Goal: Information Seeking & Learning: Learn about a topic

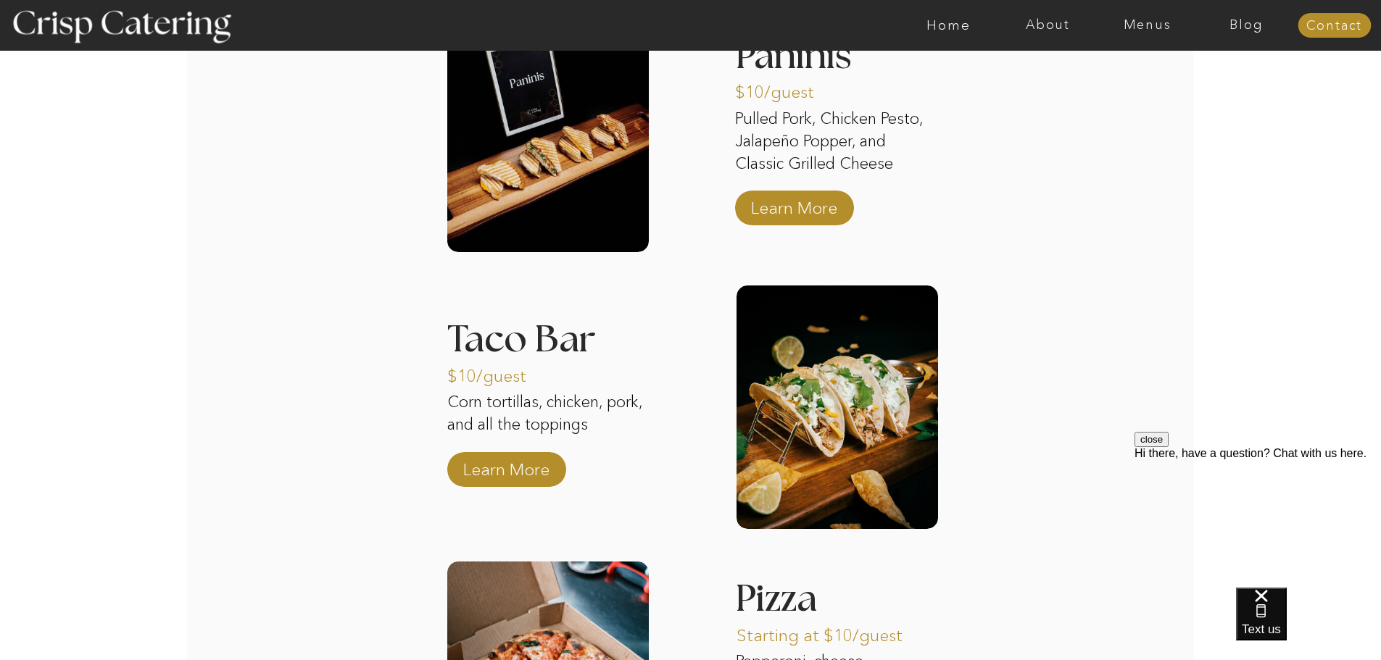
scroll to position [2095, 0]
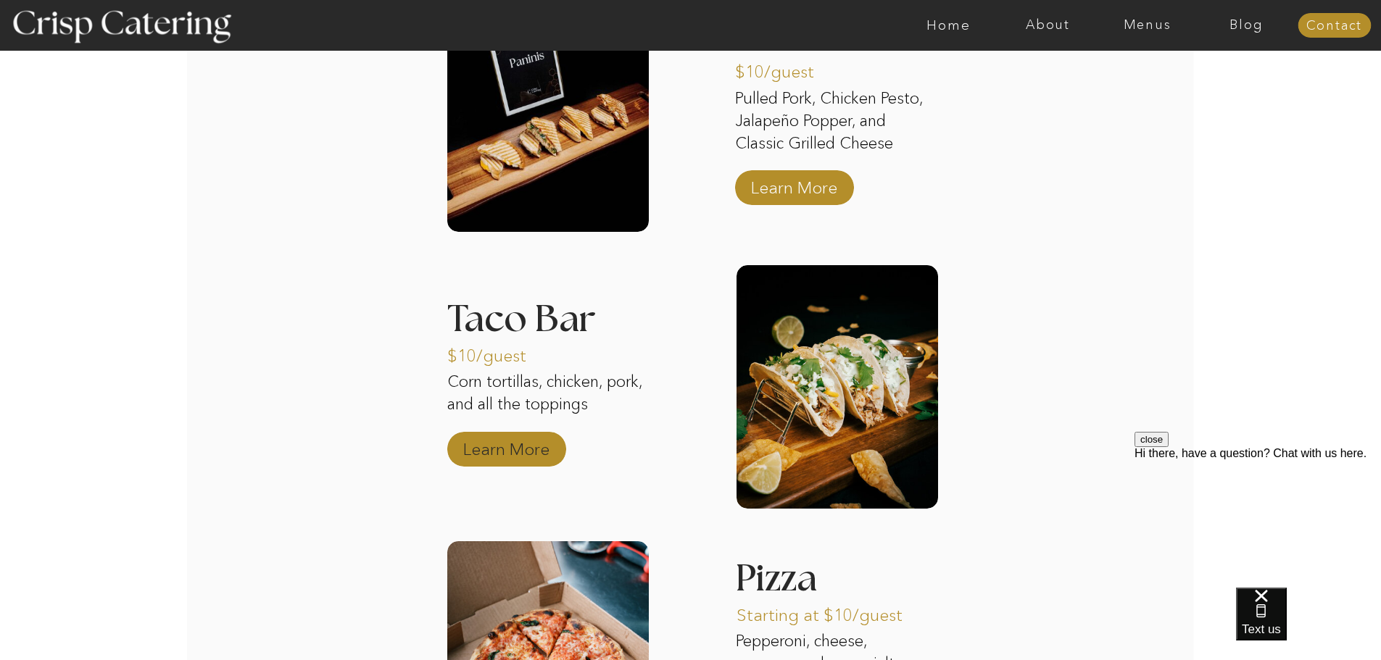
click at [505, 454] on p "Learn More" at bounding box center [506, 446] width 96 height 42
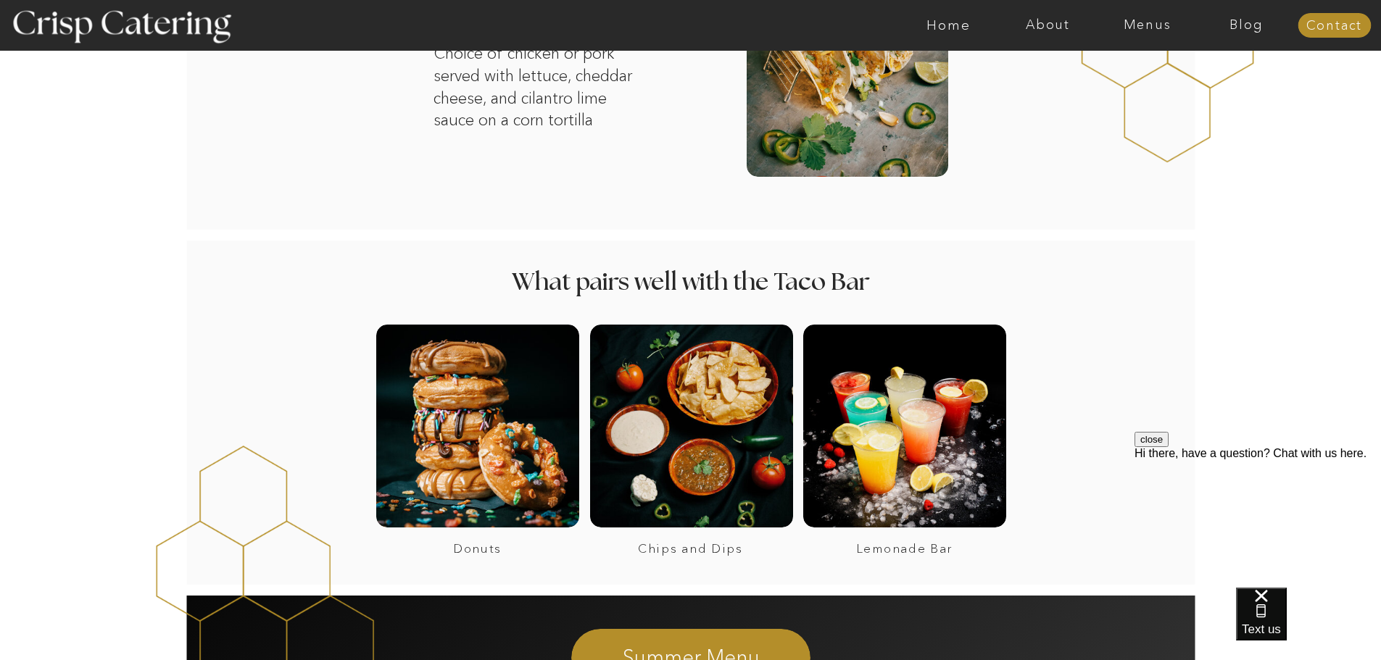
scroll to position [854, 0]
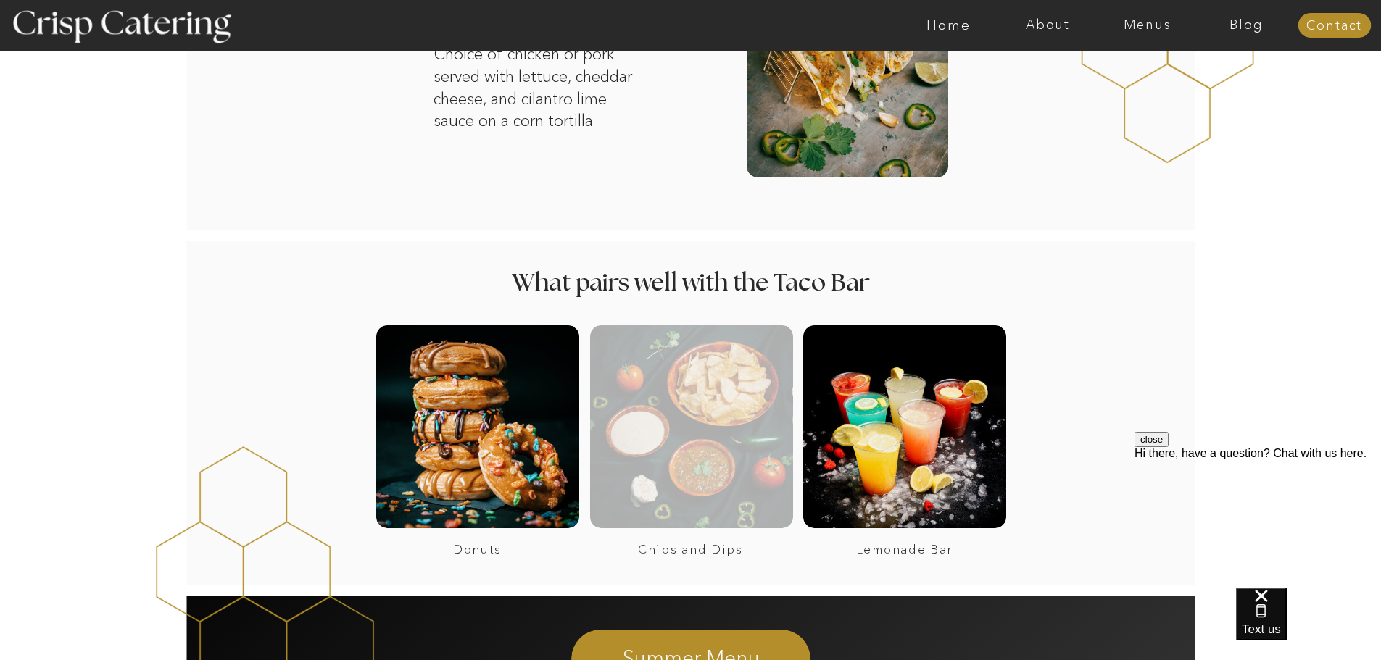
click at [664, 391] on div at bounding box center [691, 426] width 203 height 203
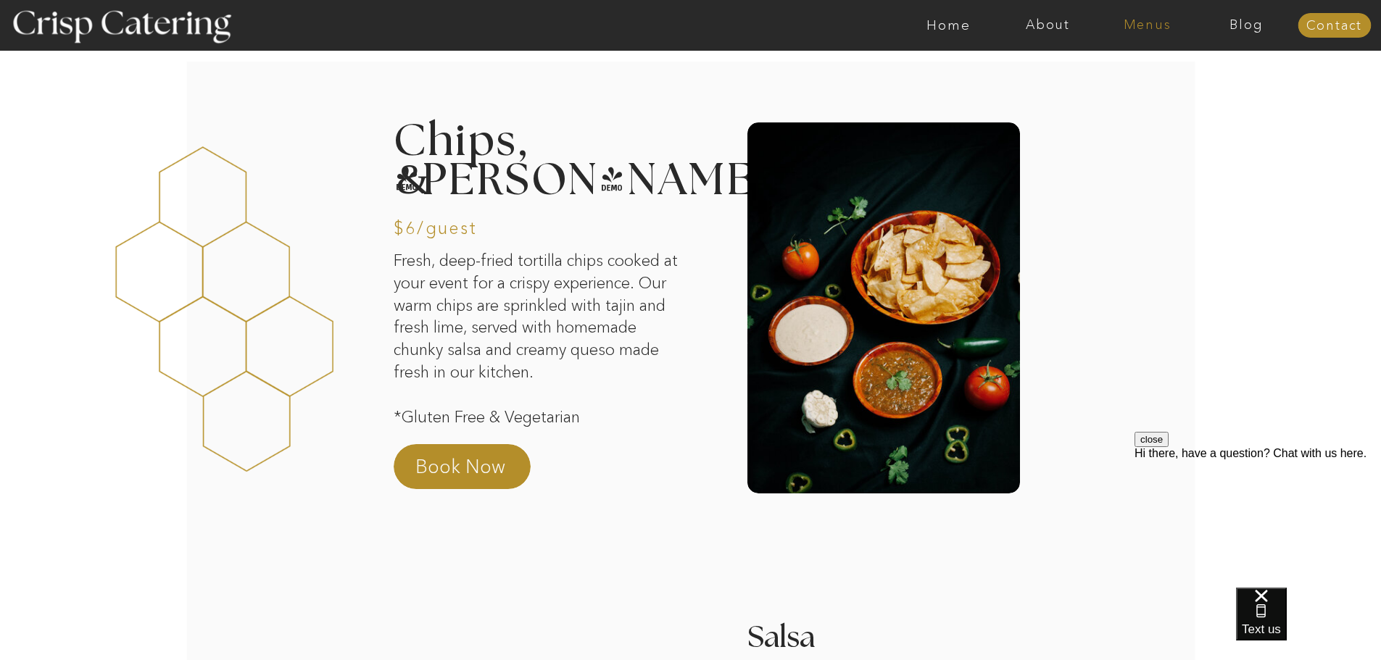
click at [1151, 24] on nav "Menus" at bounding box center [1146, 25] width 99 height 14
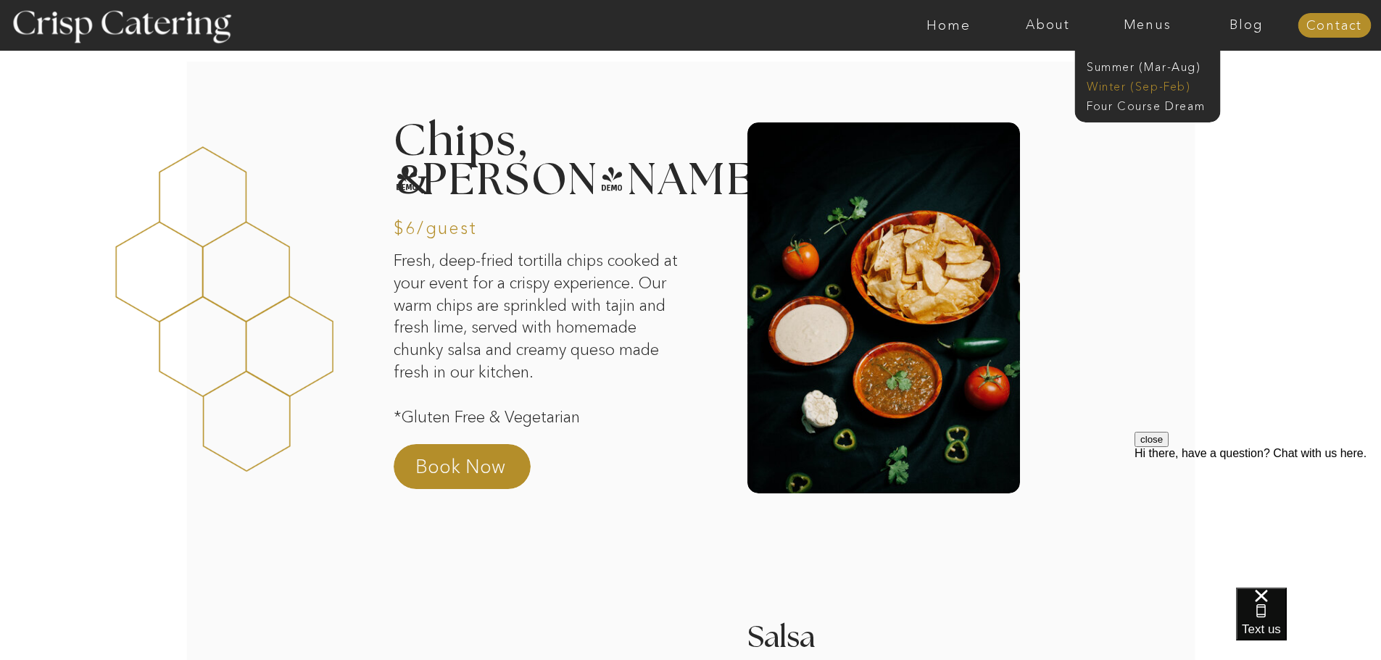
click at [1152, 91] on nav "Winter (Sep-Feb)" at bounding box center [1145, 85] width 119 height 14
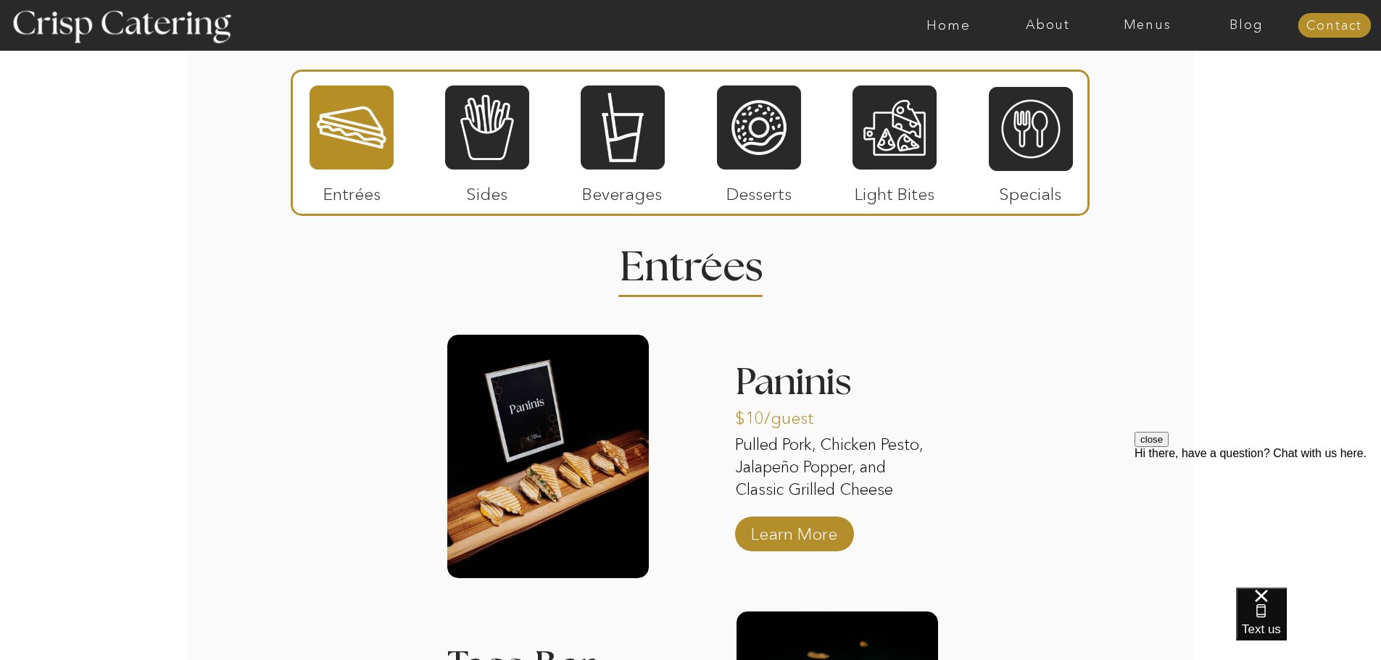
scroll to position [1685, 0]
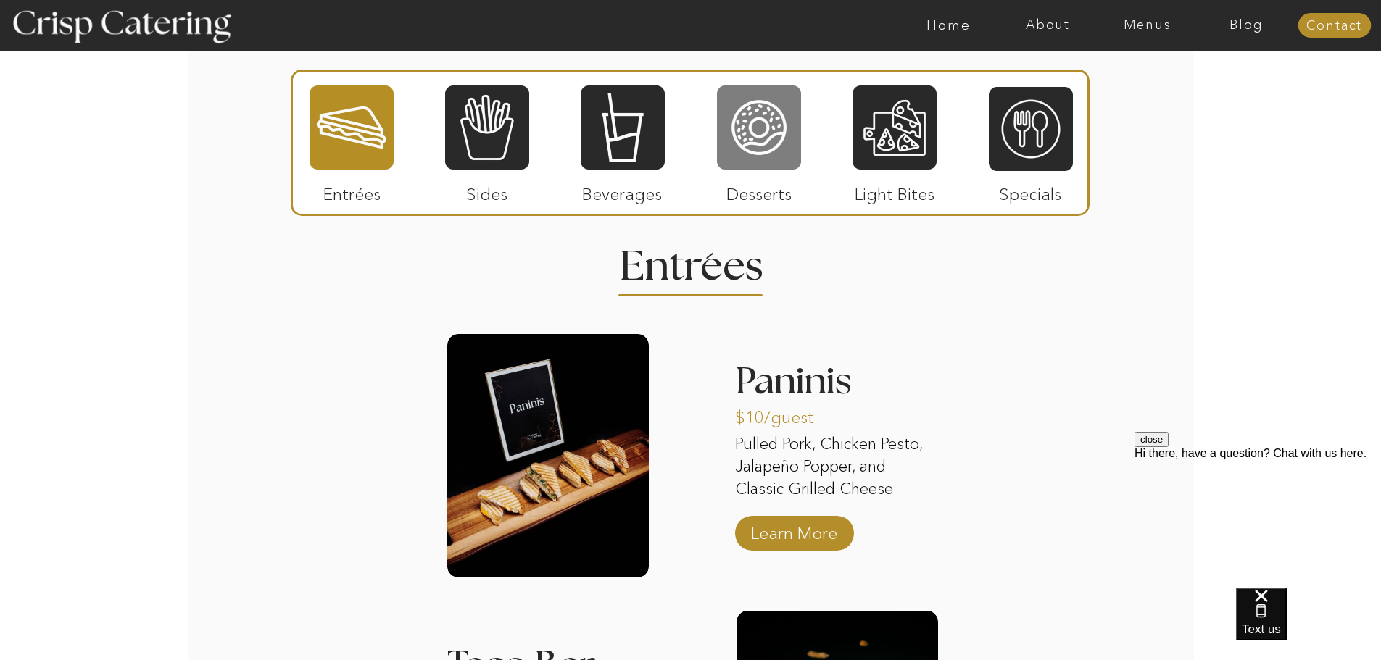
click at [768, 136] on div at bounding box center [759, 127] width 84 height 87
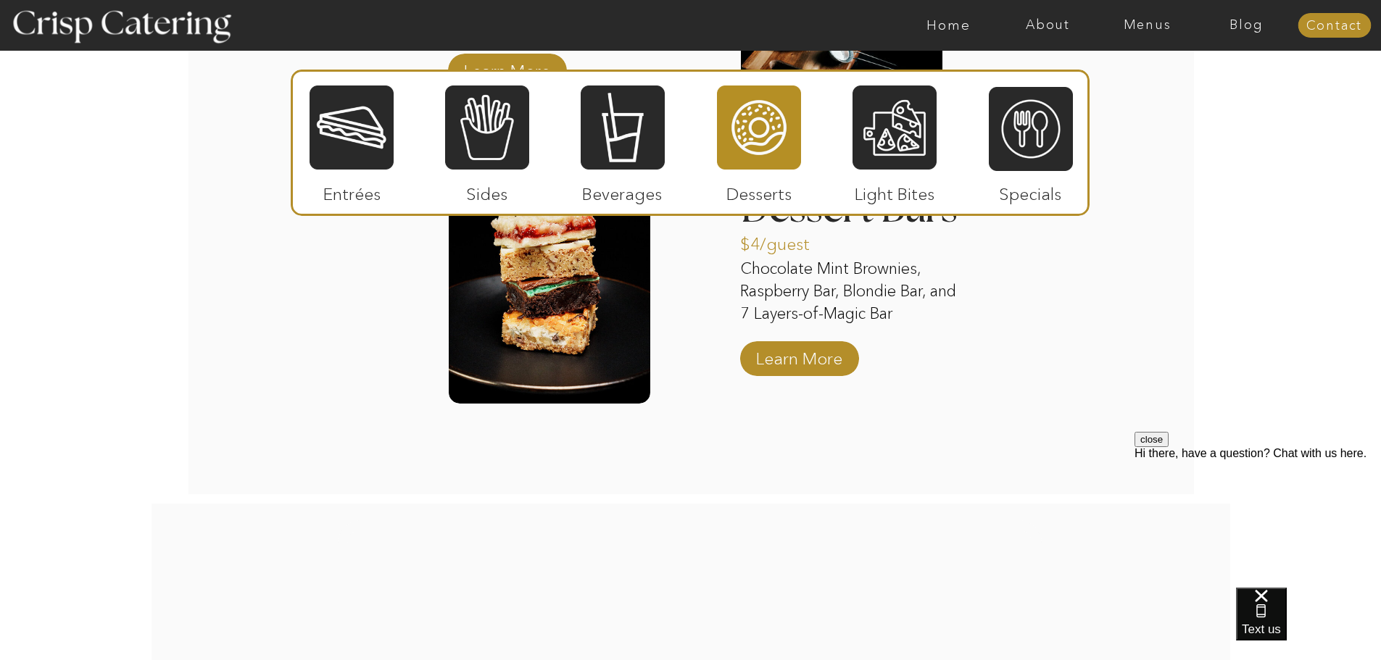
scroll to position [2437, 0]
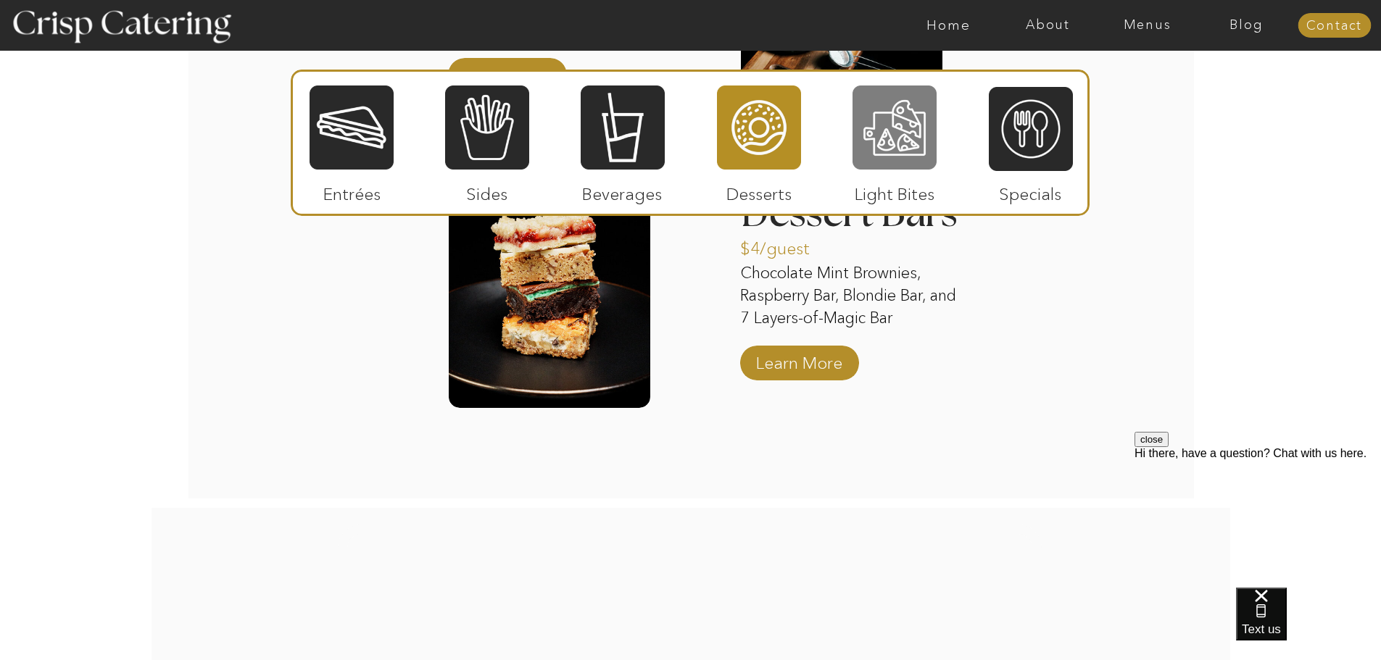
click at [902, 130] on div at bounding box center [894, 127] width 84 height 87
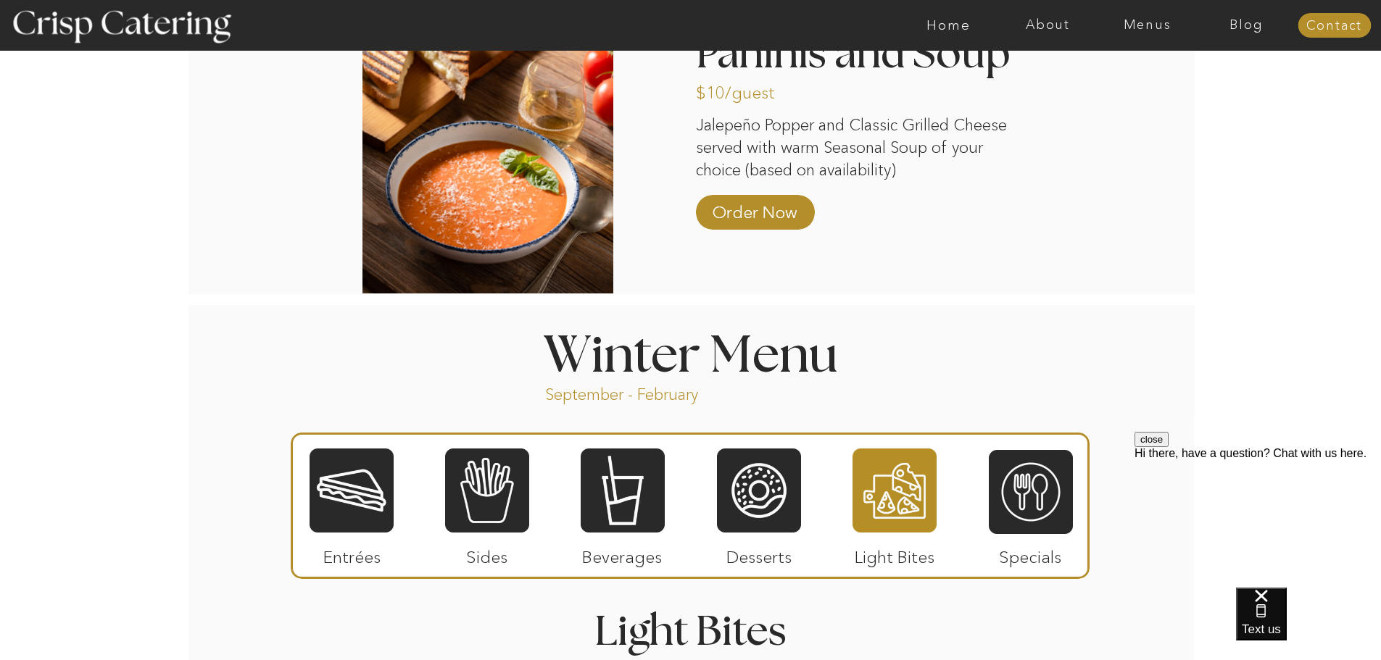
scroll to position [1321, 0]
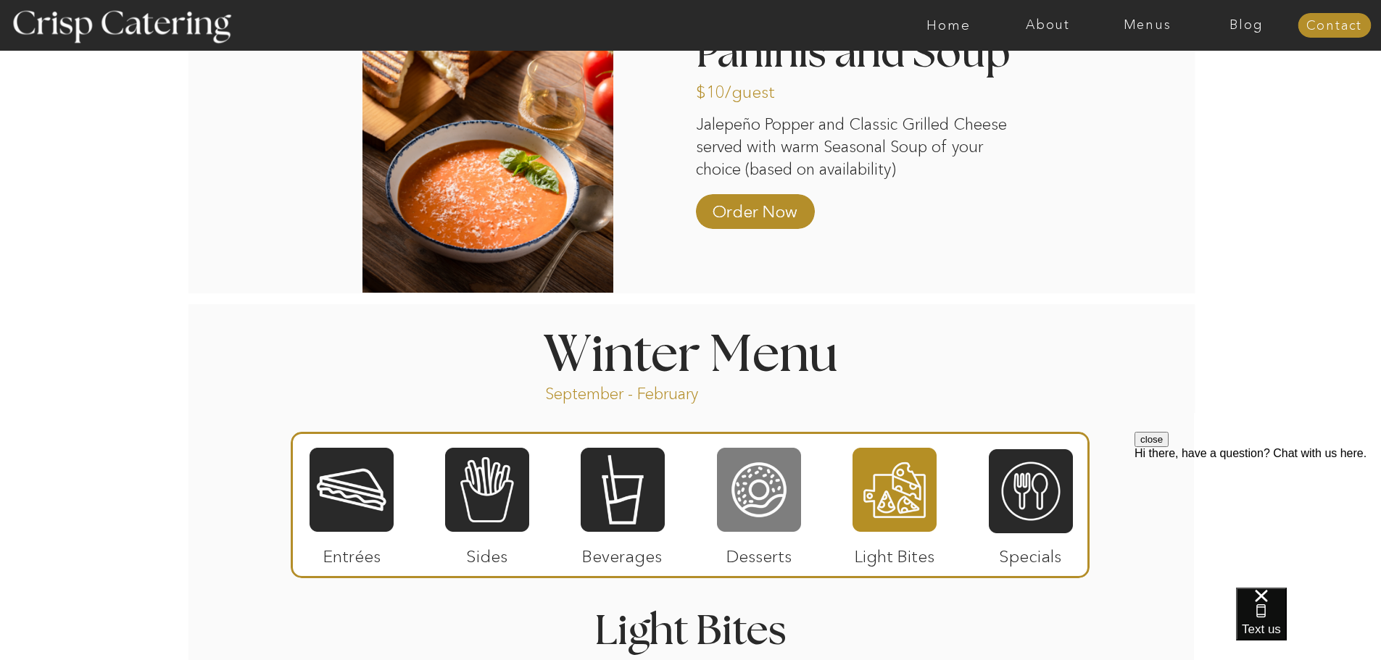
click at [773, 487] on div at bounding box center [759, 489] width 84 height 87
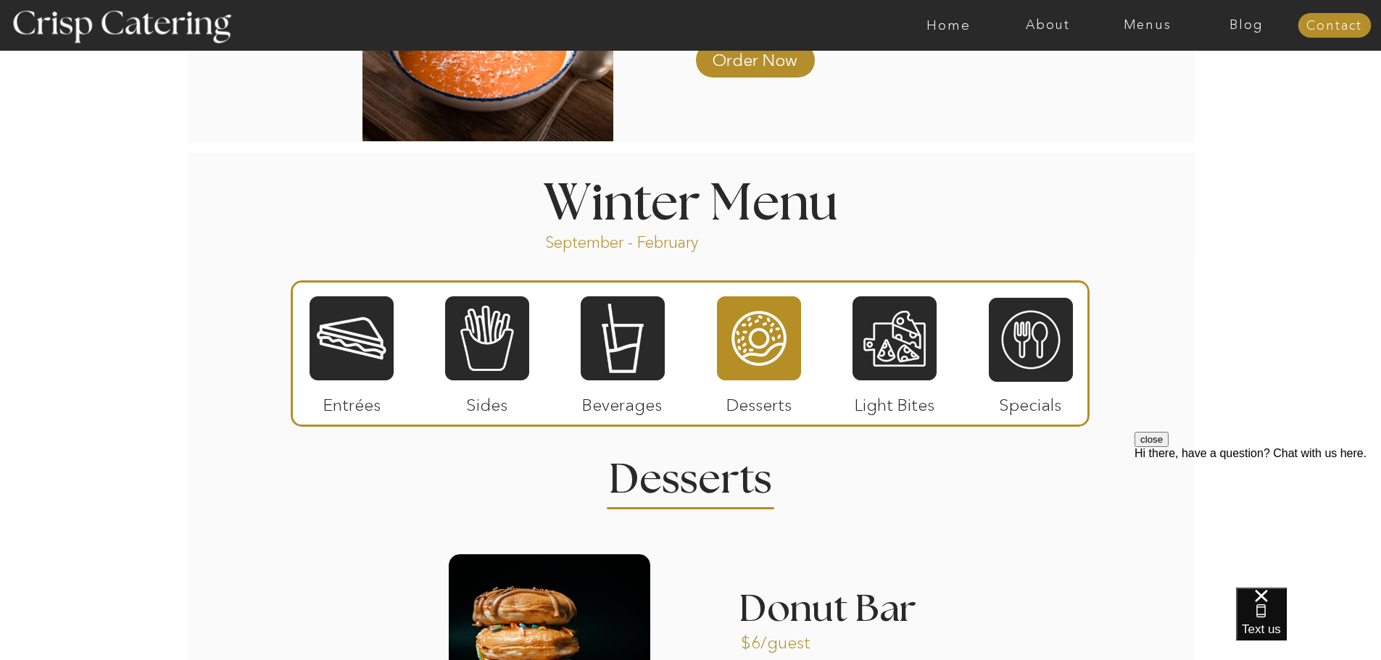
scroll to position [1461, 0]
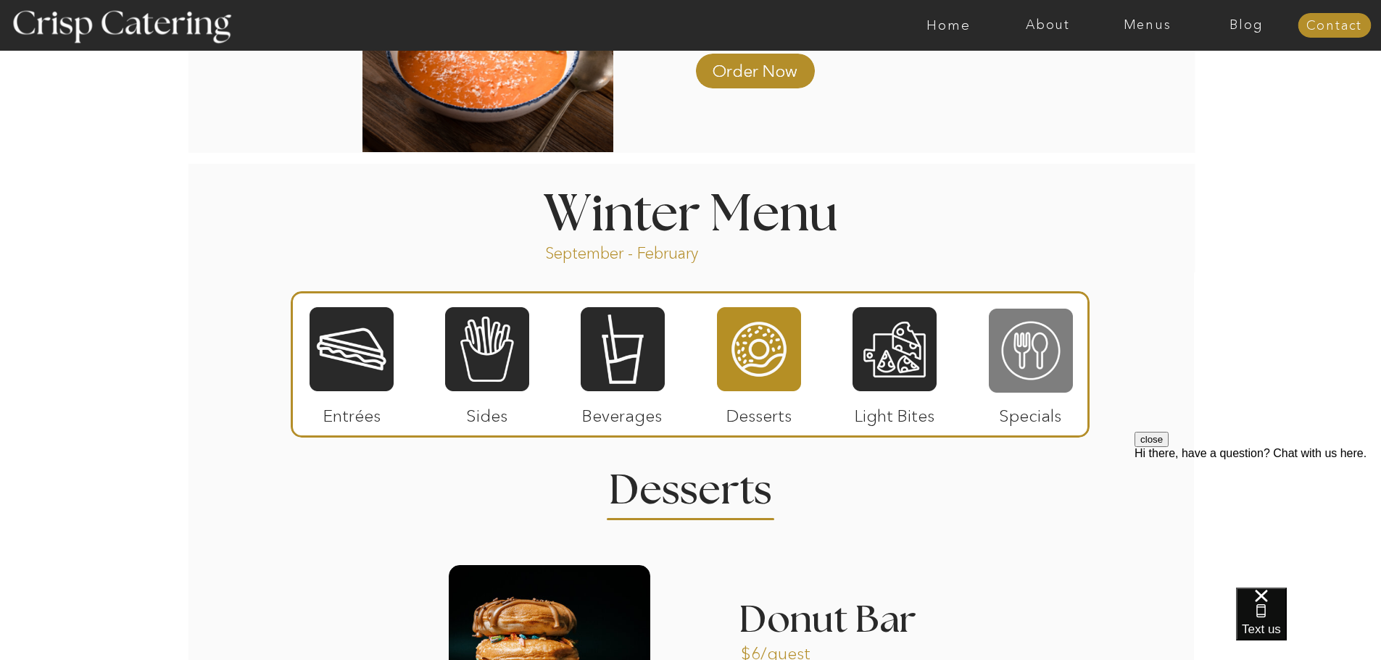
click at [1028, 350] on div at bounding box center [1031, 350] width 84 height 87
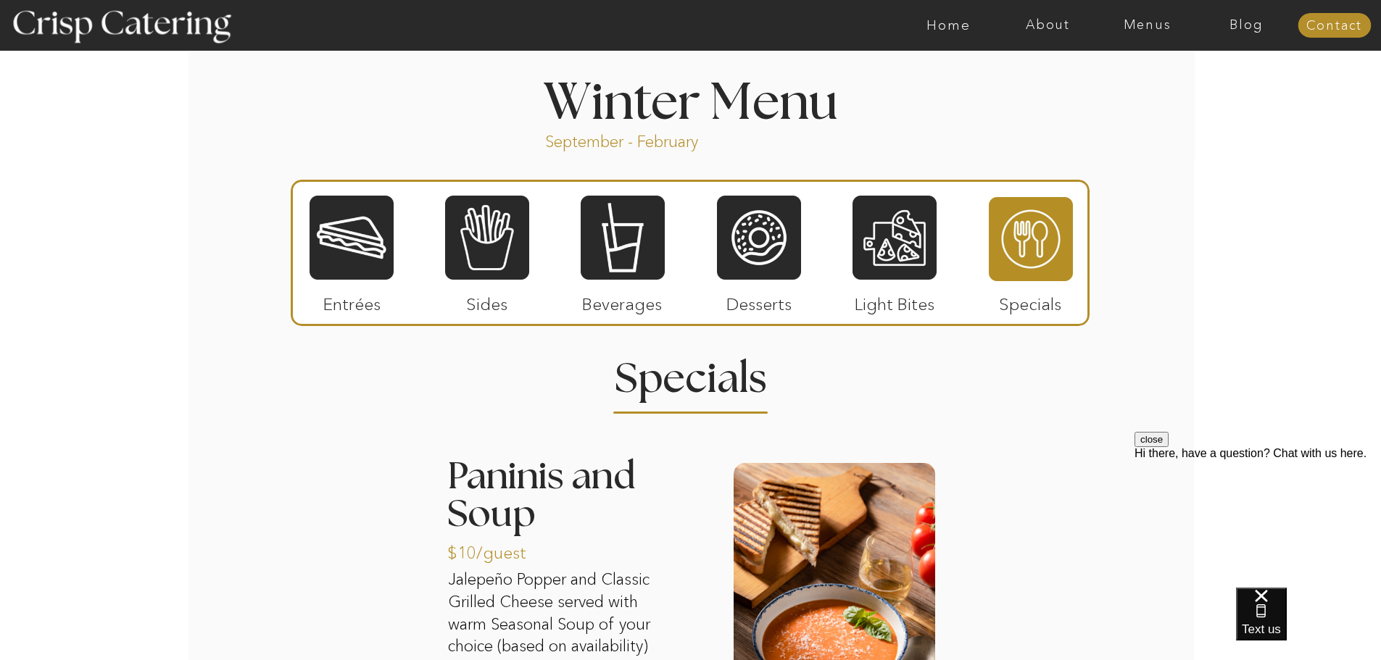
scroll to position [1571, 0]
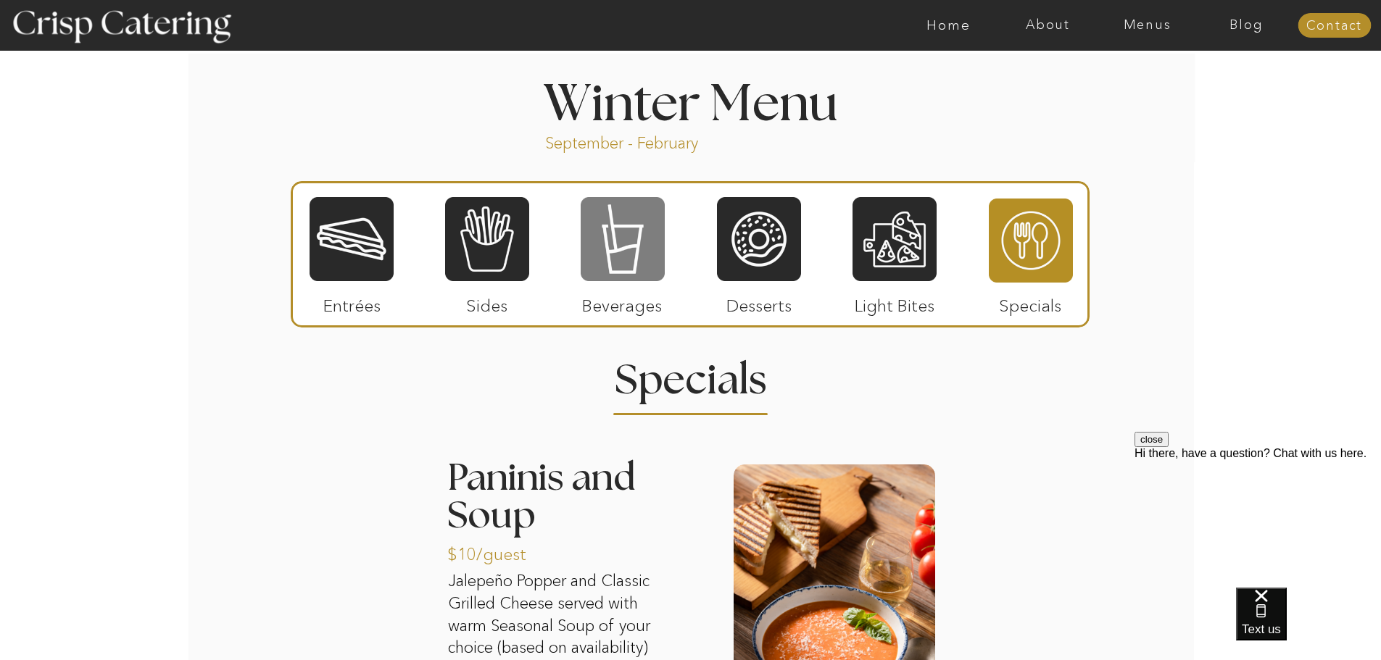
click at [622, 239] on div at bounding box center [623, 239] width 84 height 87
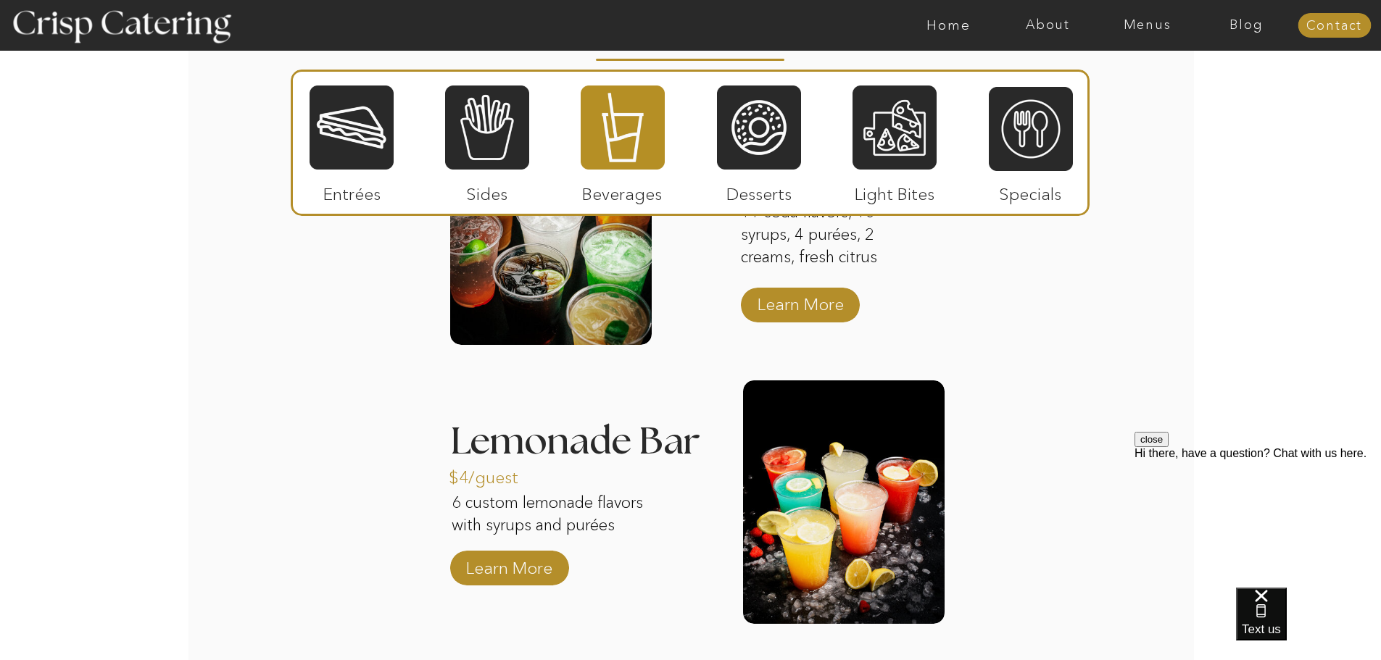
scroll to position [1926, 0]
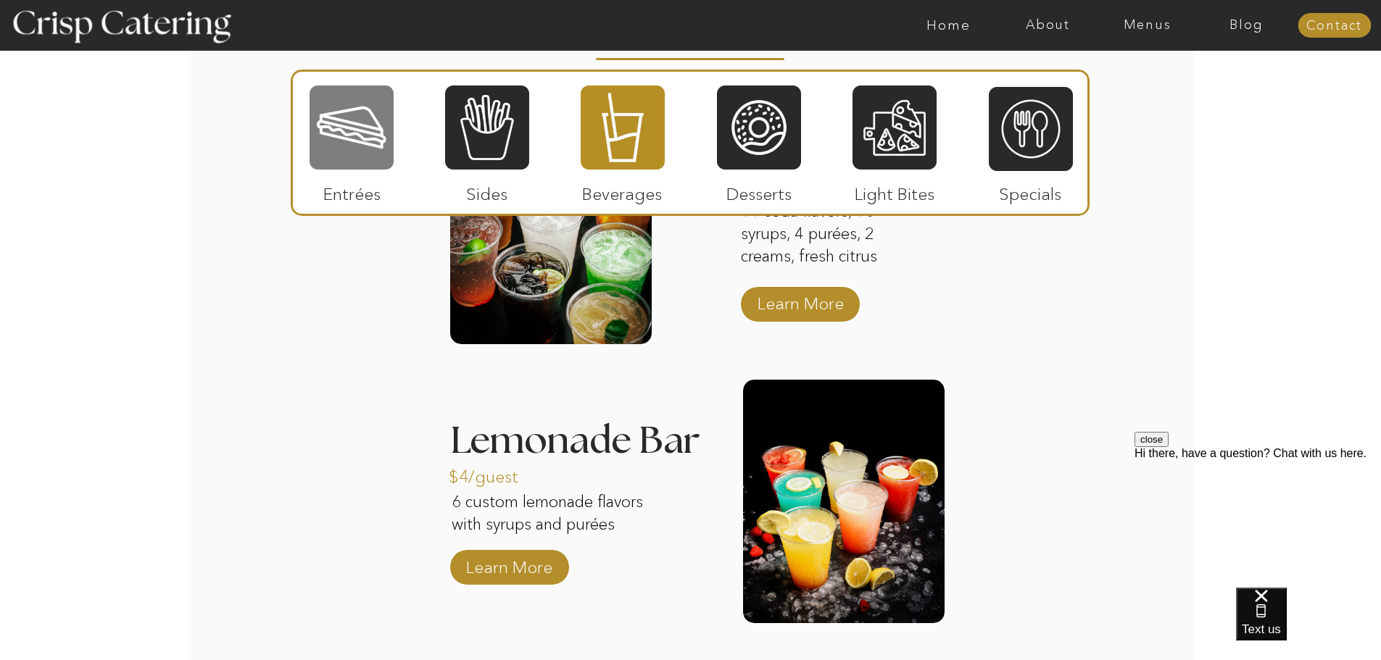
click at [357, 139] on div at bounding box center [351, 127] width 84 height 87
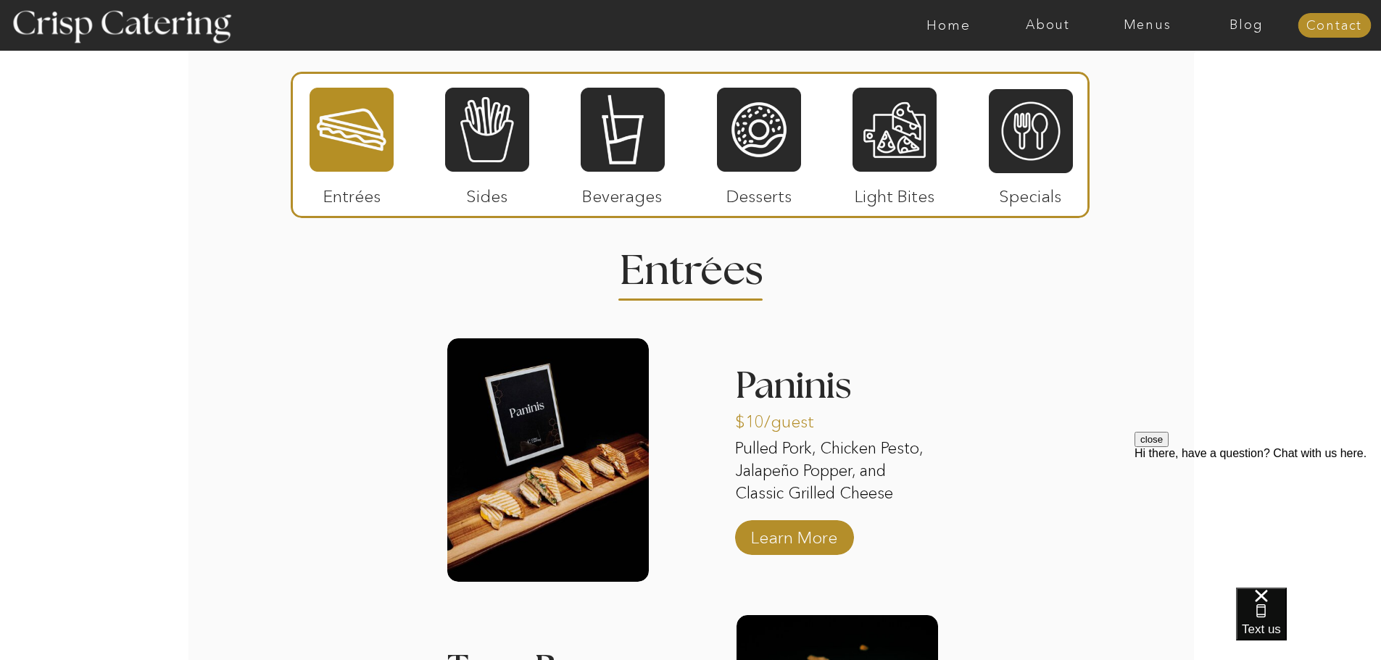
scroll to position [1683, 0]
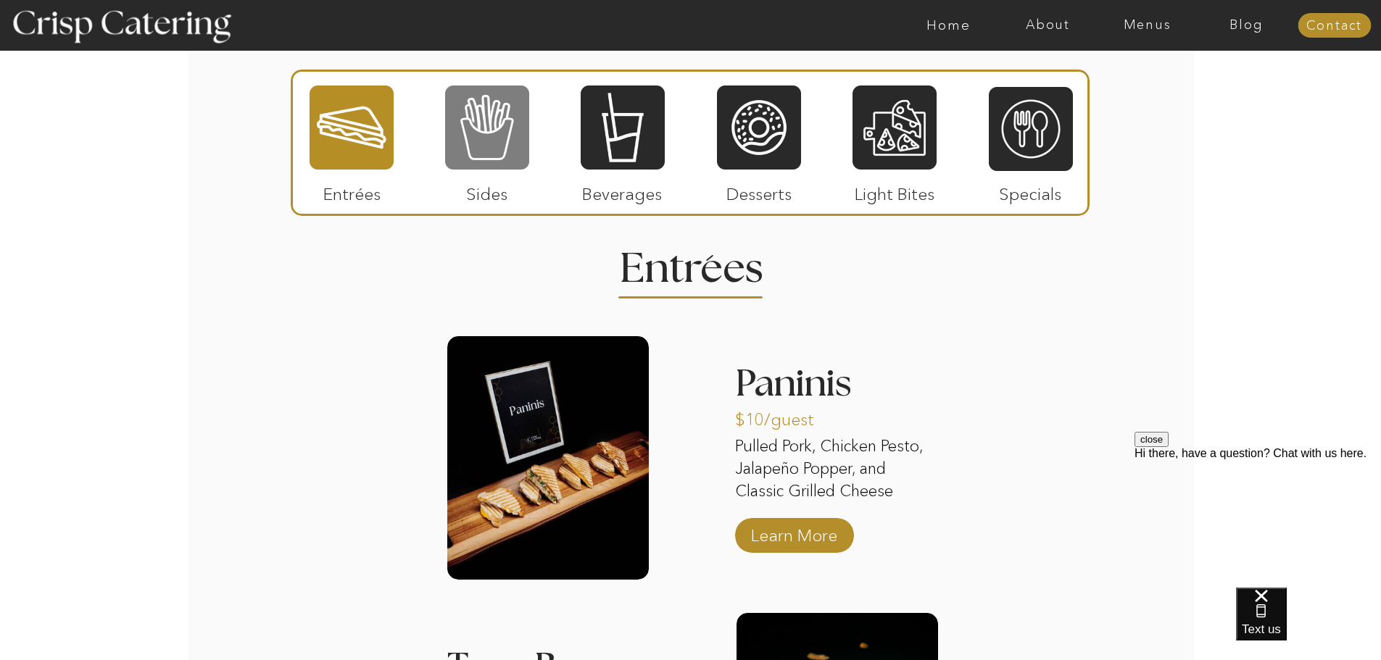
click at [499, 132] on div at bounding box center [487, 127] width 84 height 87
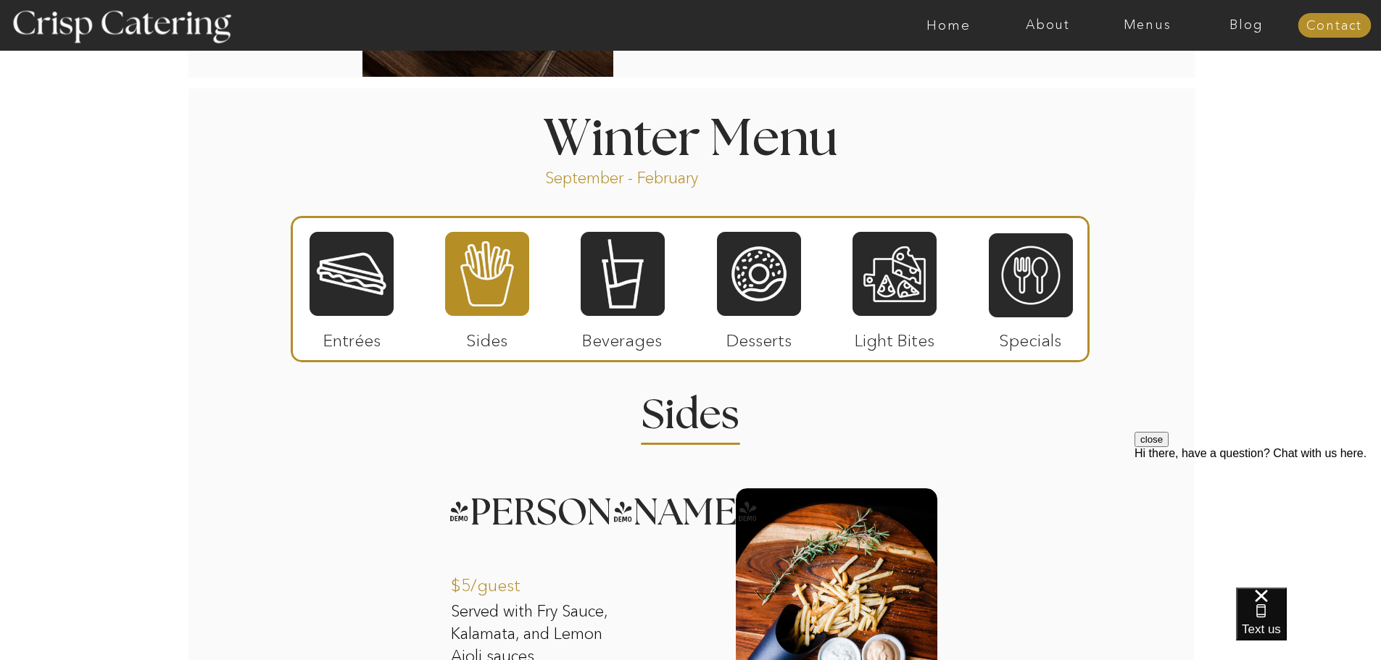
scroll to position [1537, 0]
click at [374, 271] on div at bounding box center [351, 273] width 84 height 87
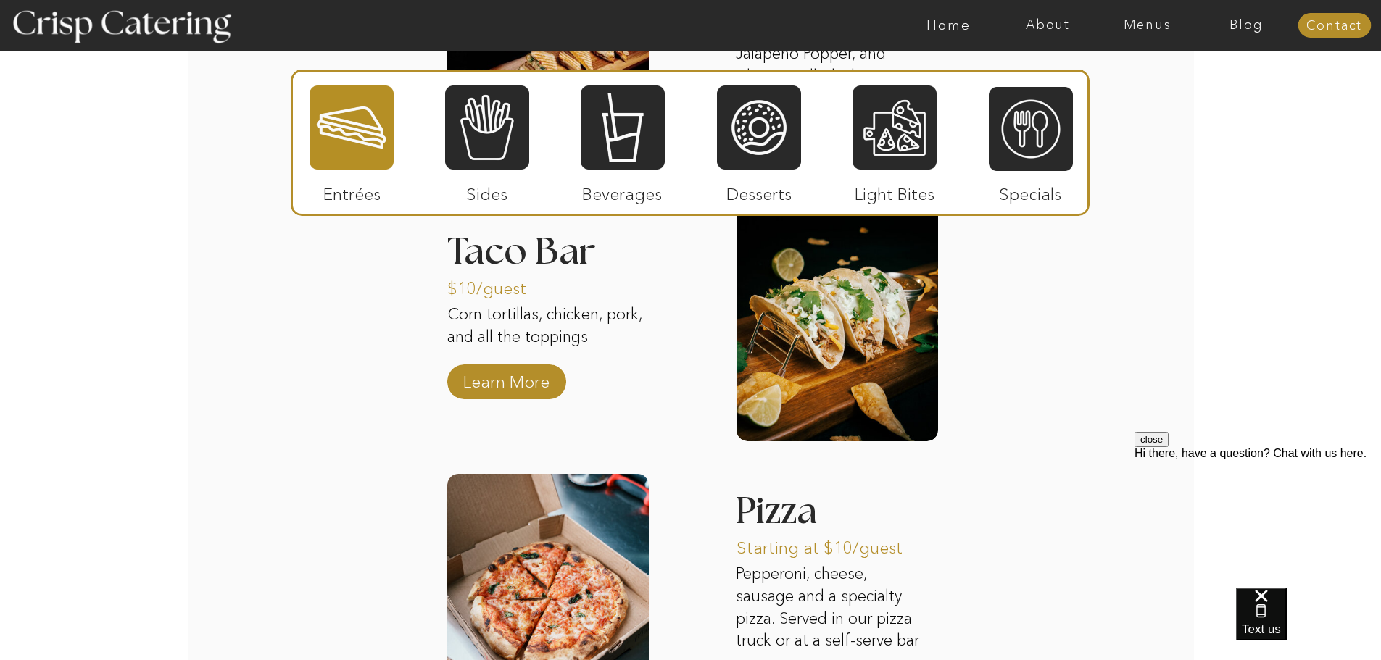
scroll to position [2097, 0]
click at [484, 141] on div at bounding box center [487, 127] width 84 height 87
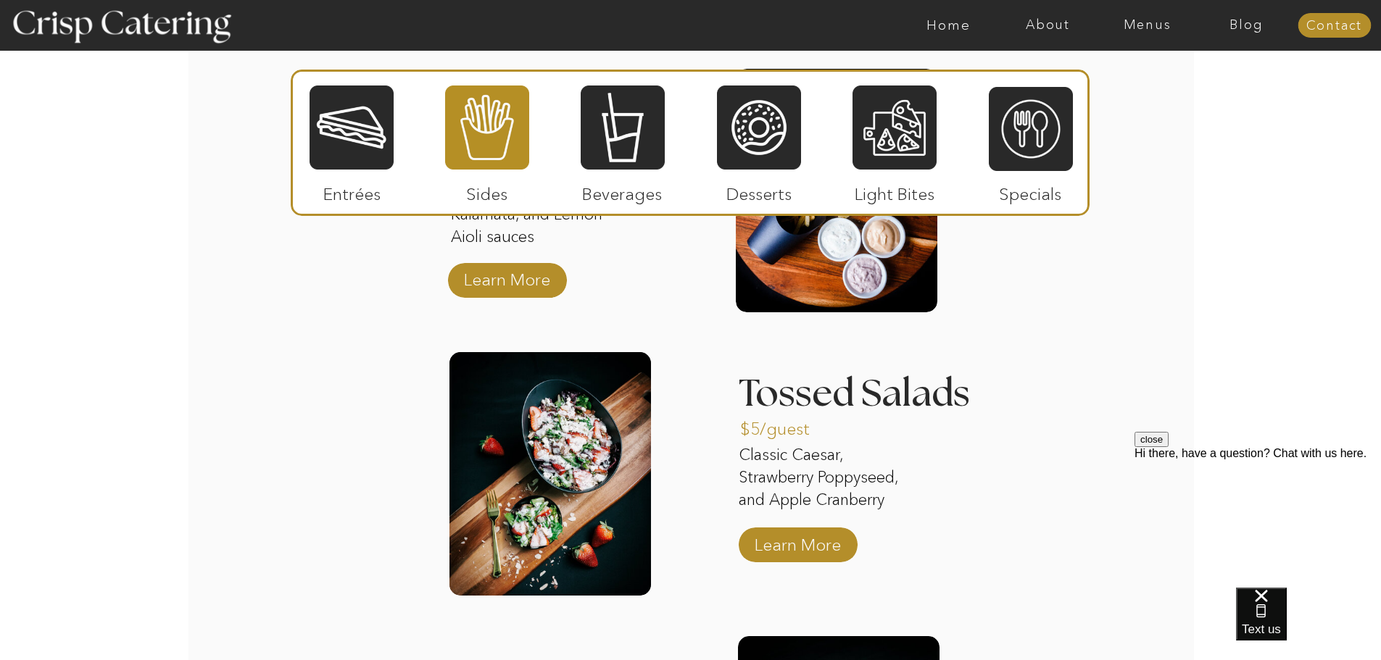
scroll to position [1957, 0]
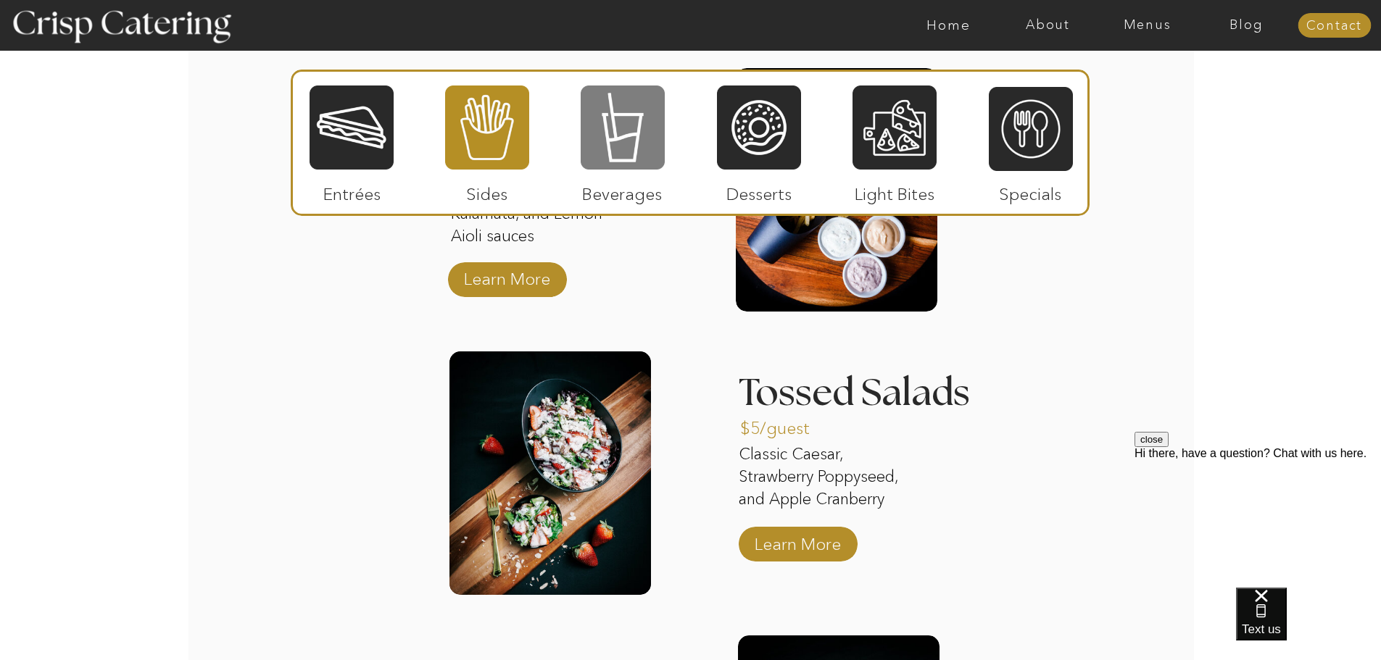
click at [622, 146] on div at bounding box center [623, 127] width 84 height 87
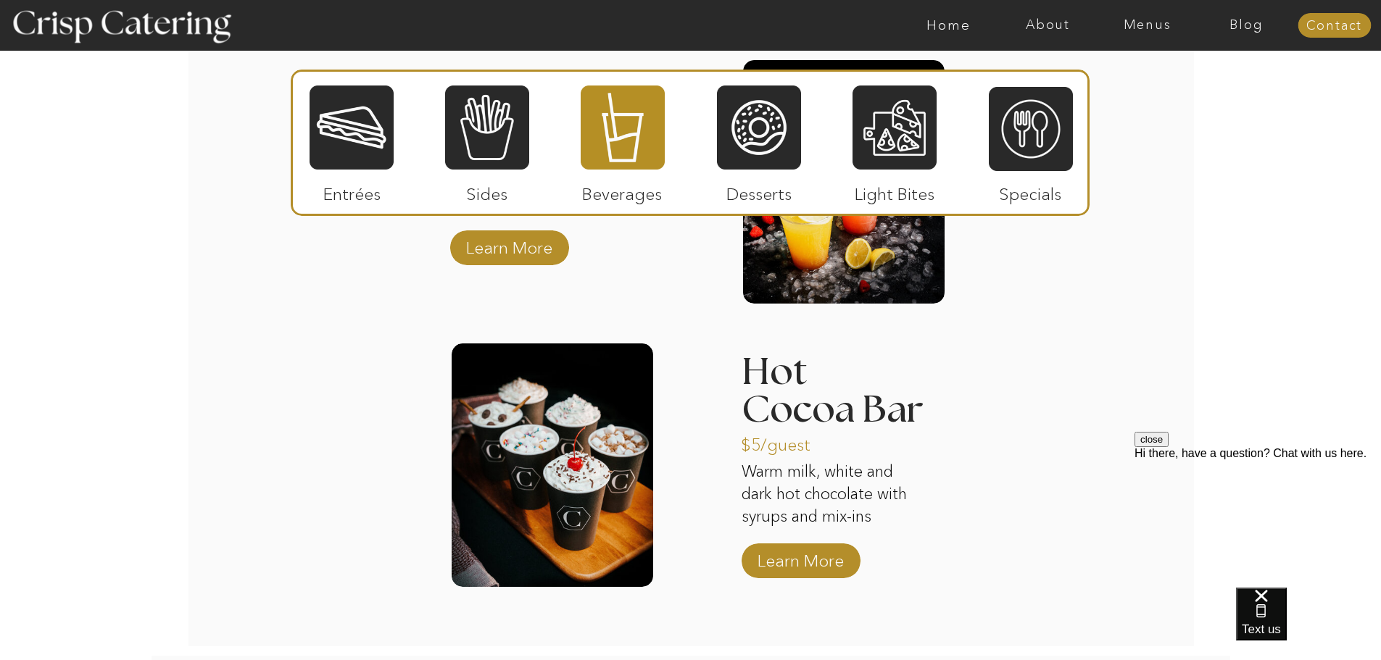
scroll to position [2238, 0]
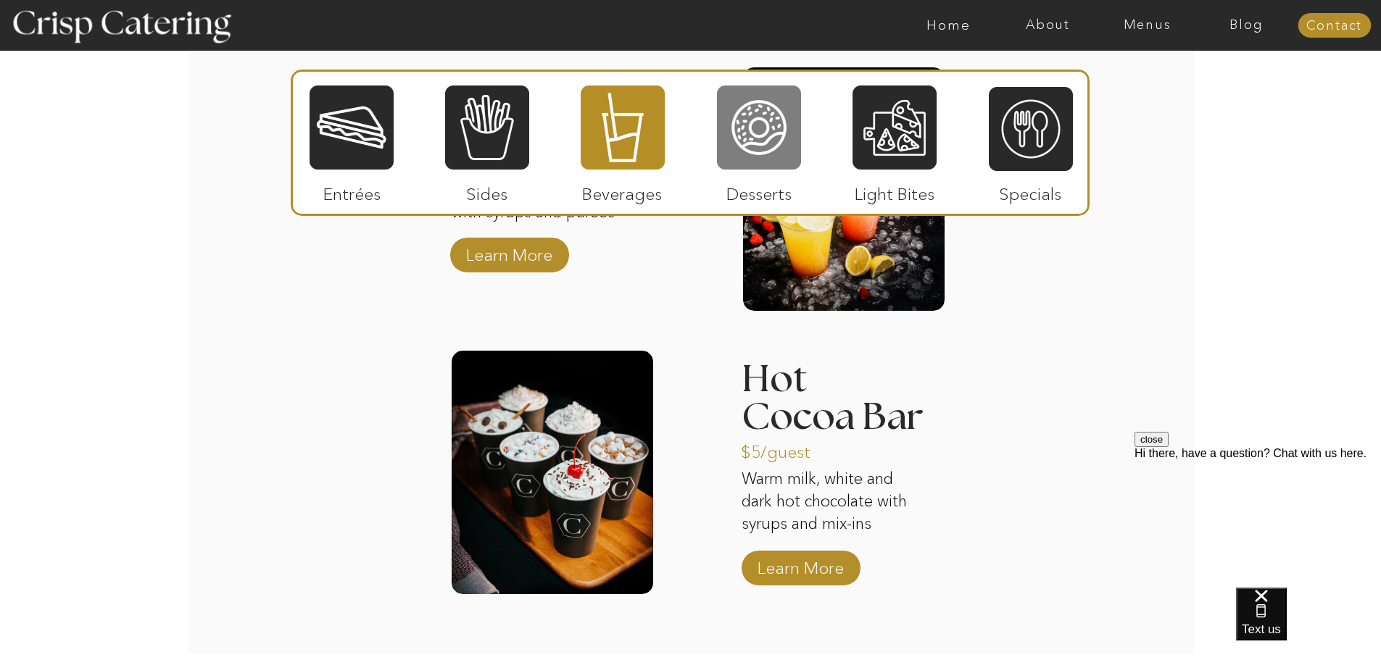
click at [749, 141] on div at bounding box center [759, 127] width 84 height 87
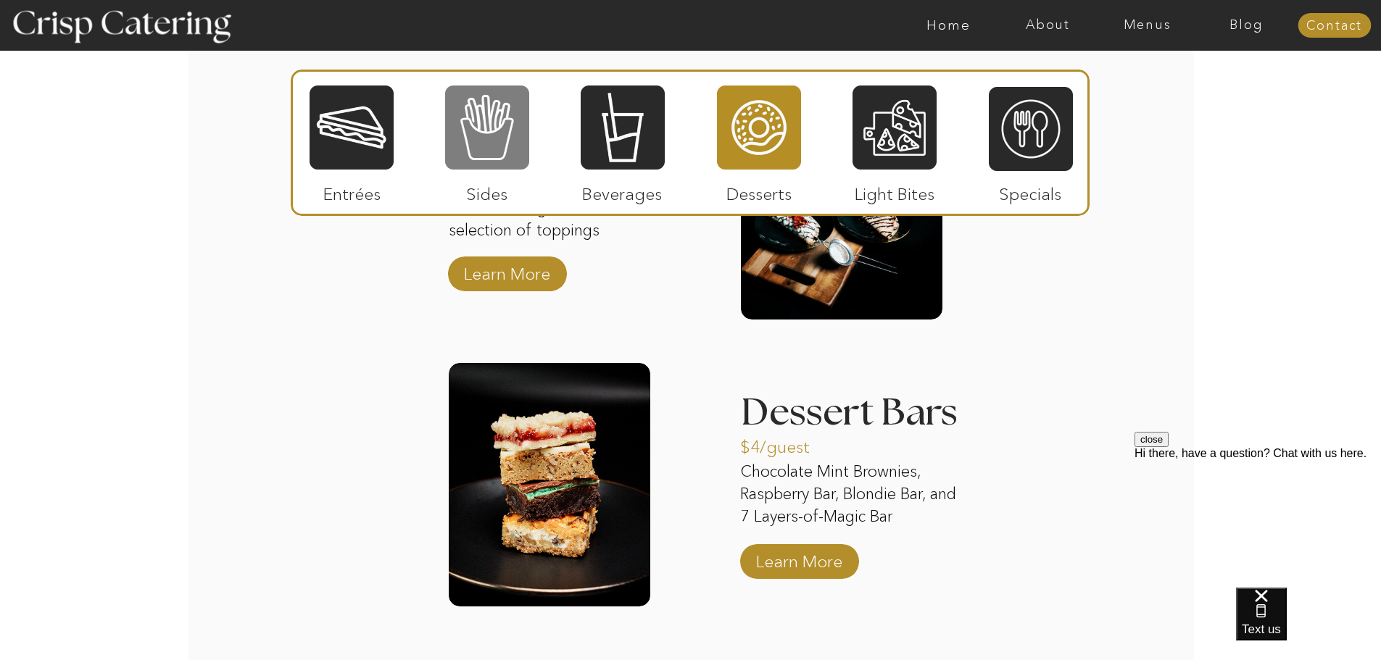
click at [517, 157] on div at bounding box center [487, 127] width 84 height 87
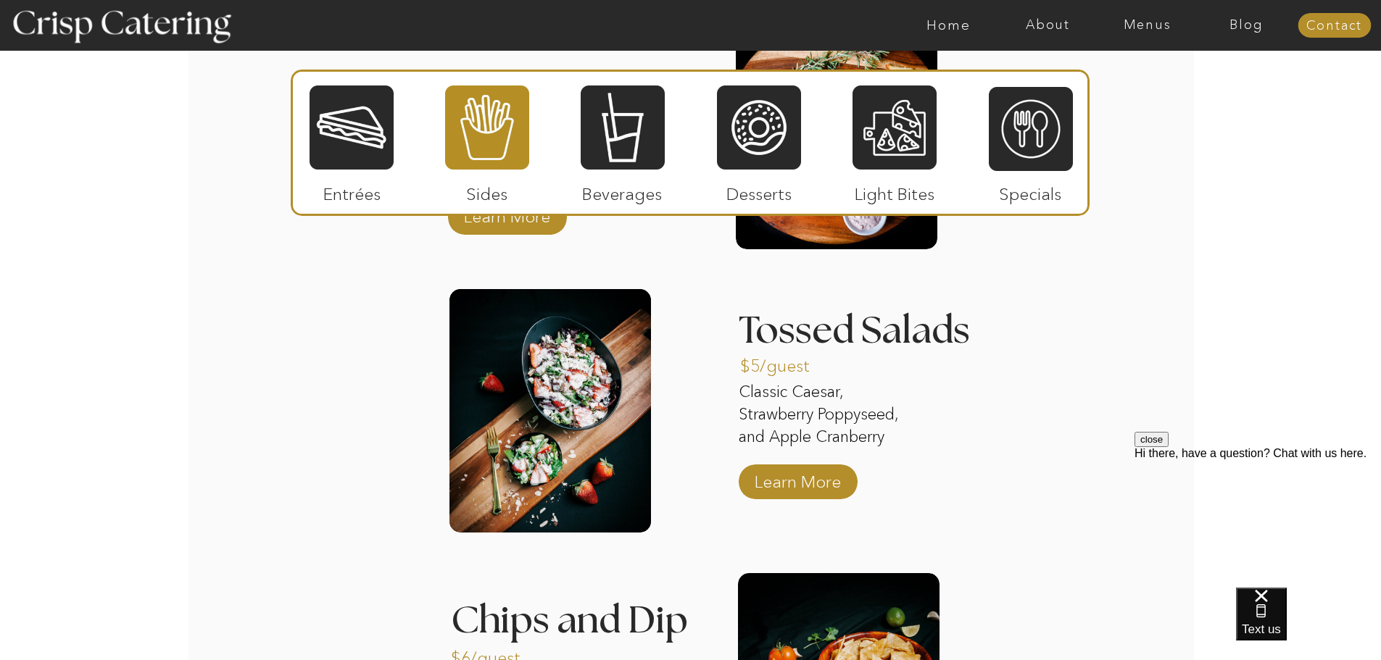
scroll to position [2031, 0]
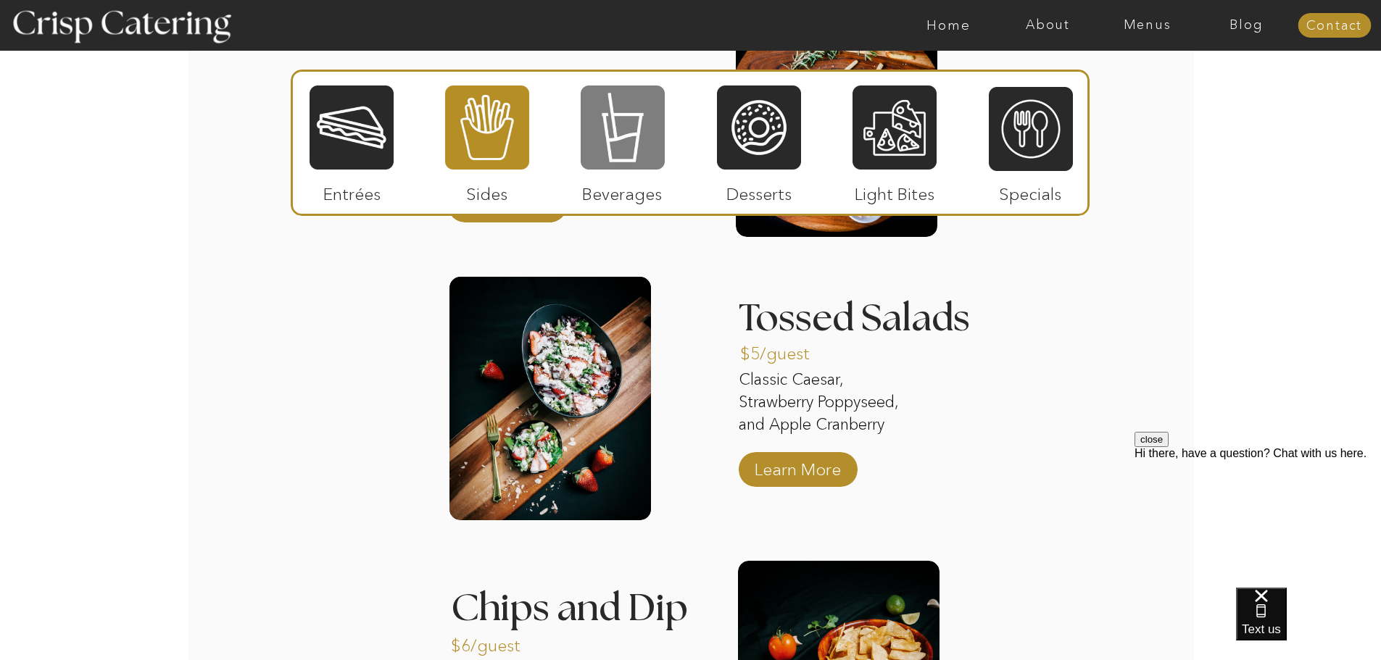
click at [616, 151] on div at bounding box center [623, 127] width 84 height 87
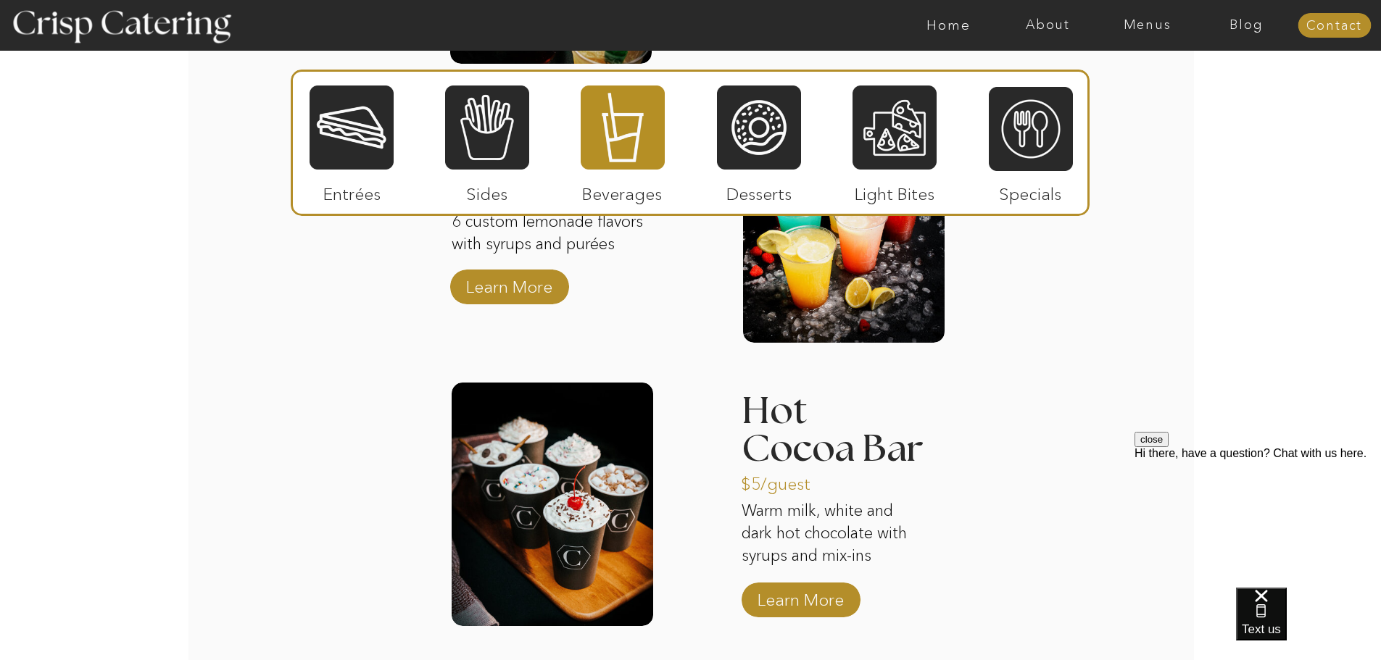
scroll to position [2287, 0]
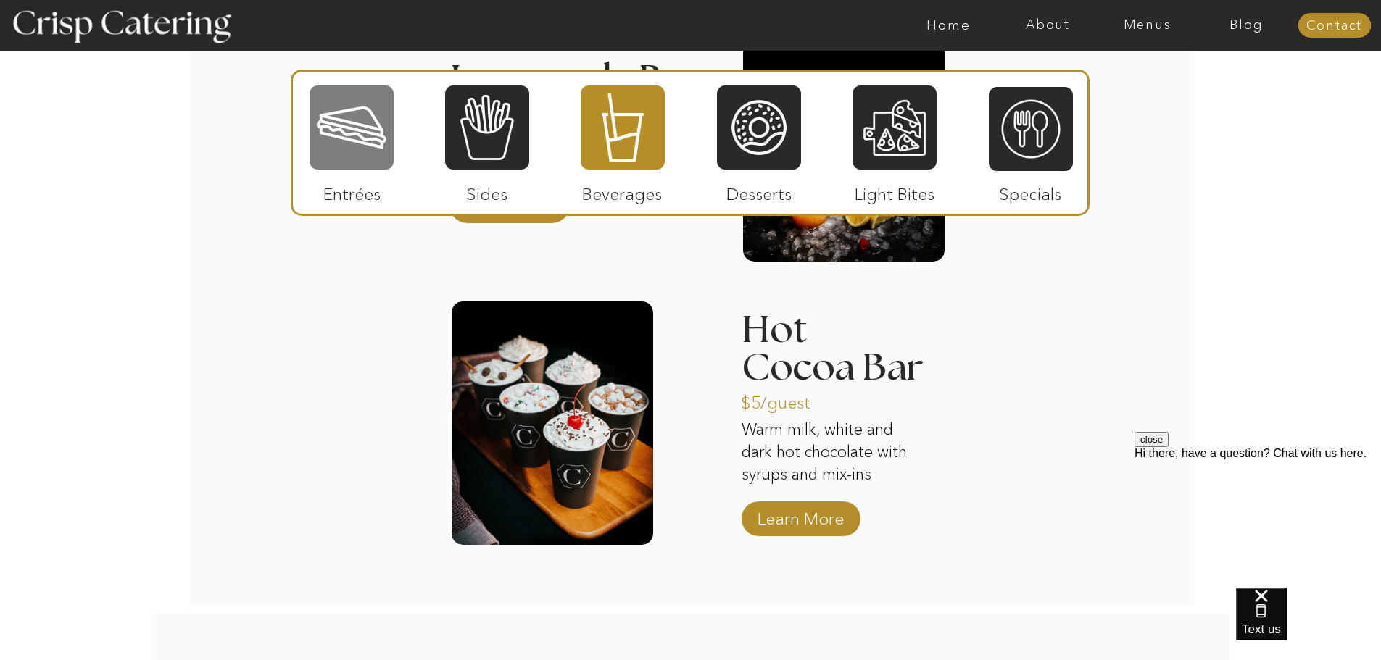
click at [393, 111] on div at bounding box center [351, 127] width 84 height 87
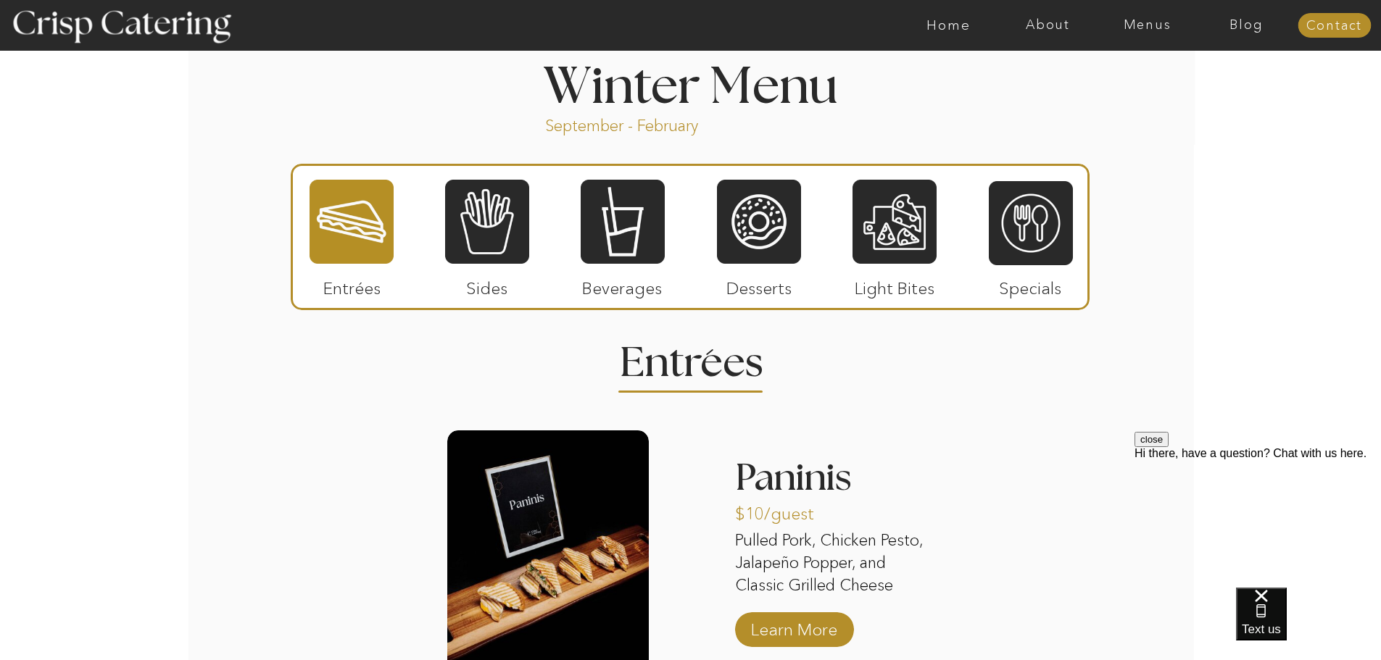
scroll to position [1757, 0]
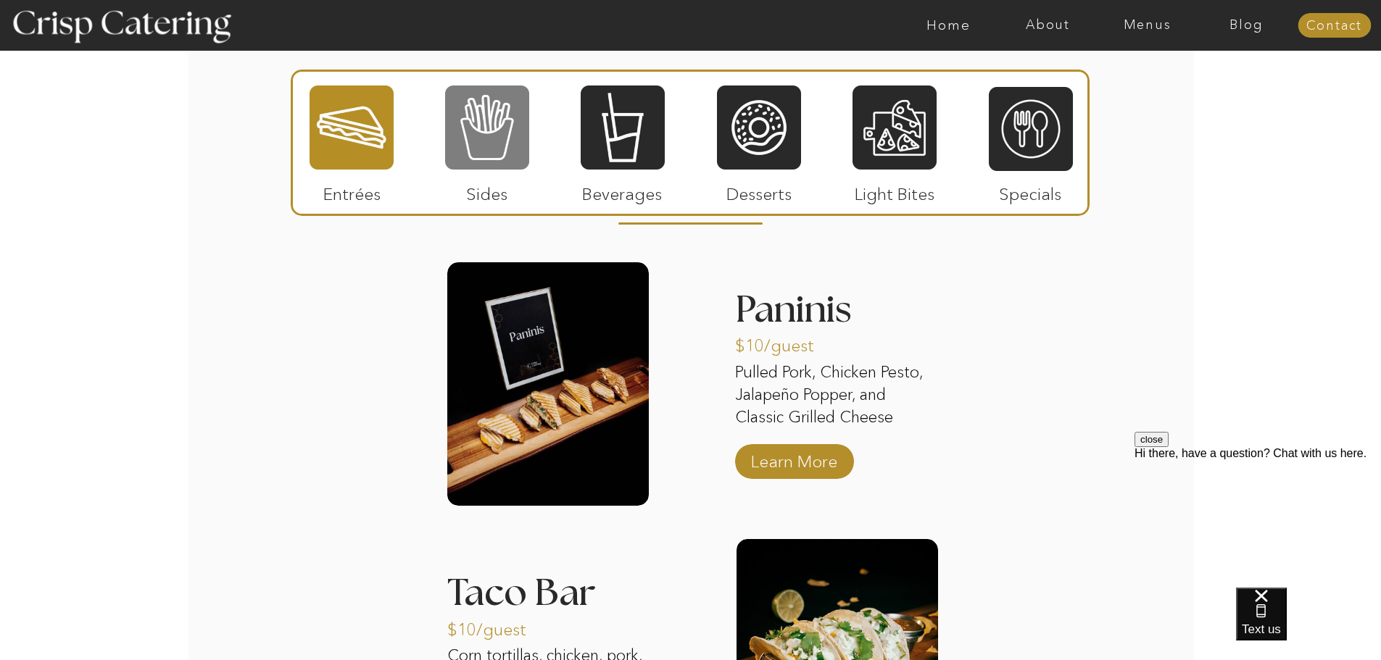
click at [478, 118] on div at bounding box center [487, 127] width 84 height 87
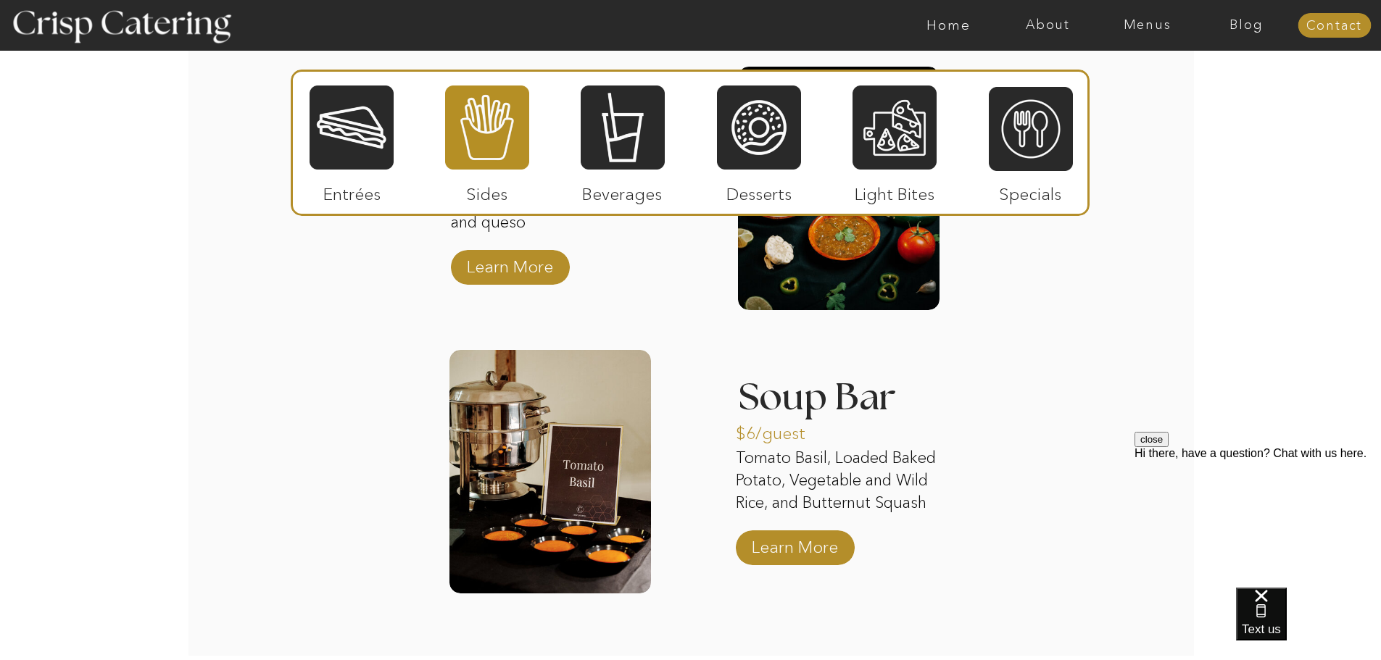
scroll to position [2533, 0]
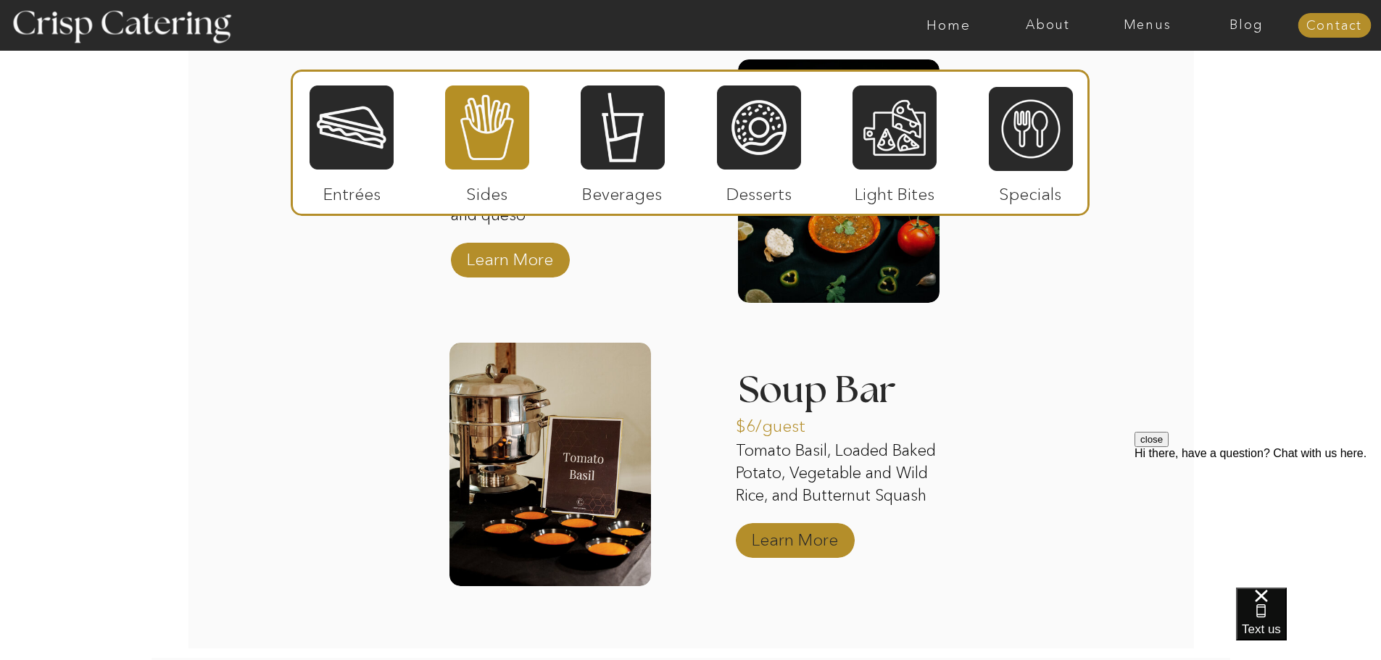
click at [797, 550] on p "Learn More" at bounding box center [794, 536] width 96 height 42
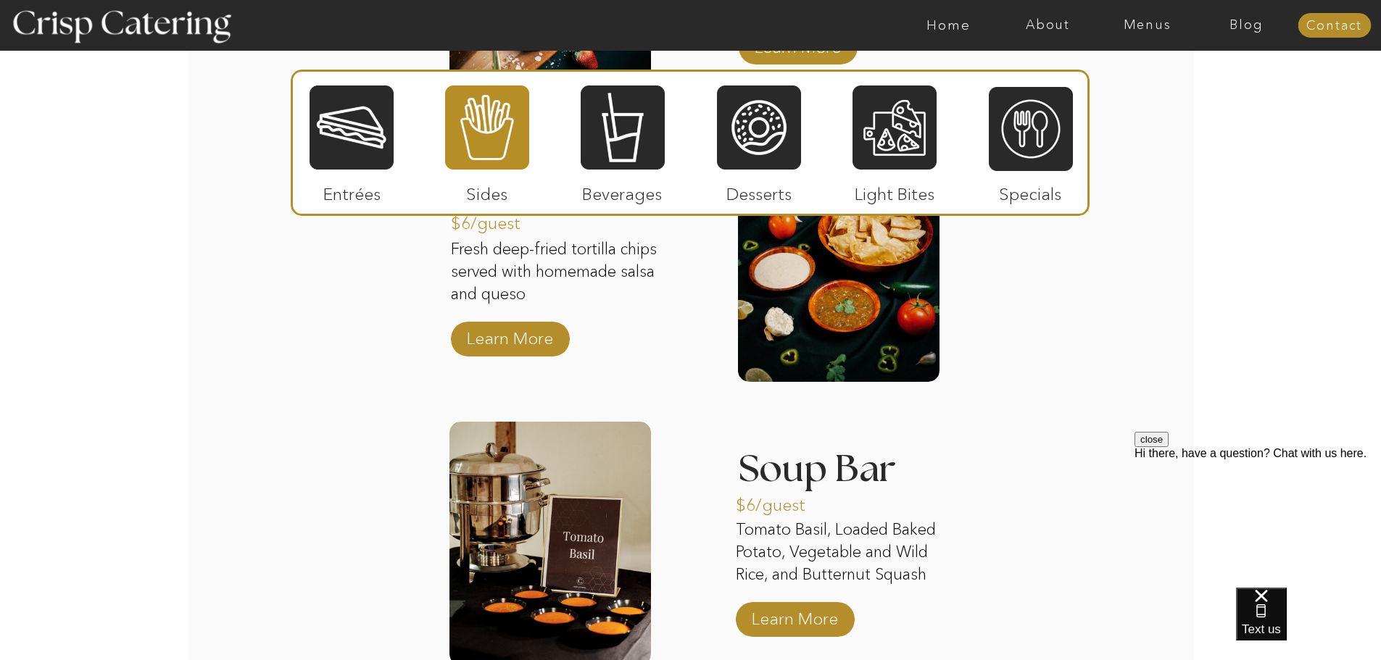
scroll to position [2453, 0]
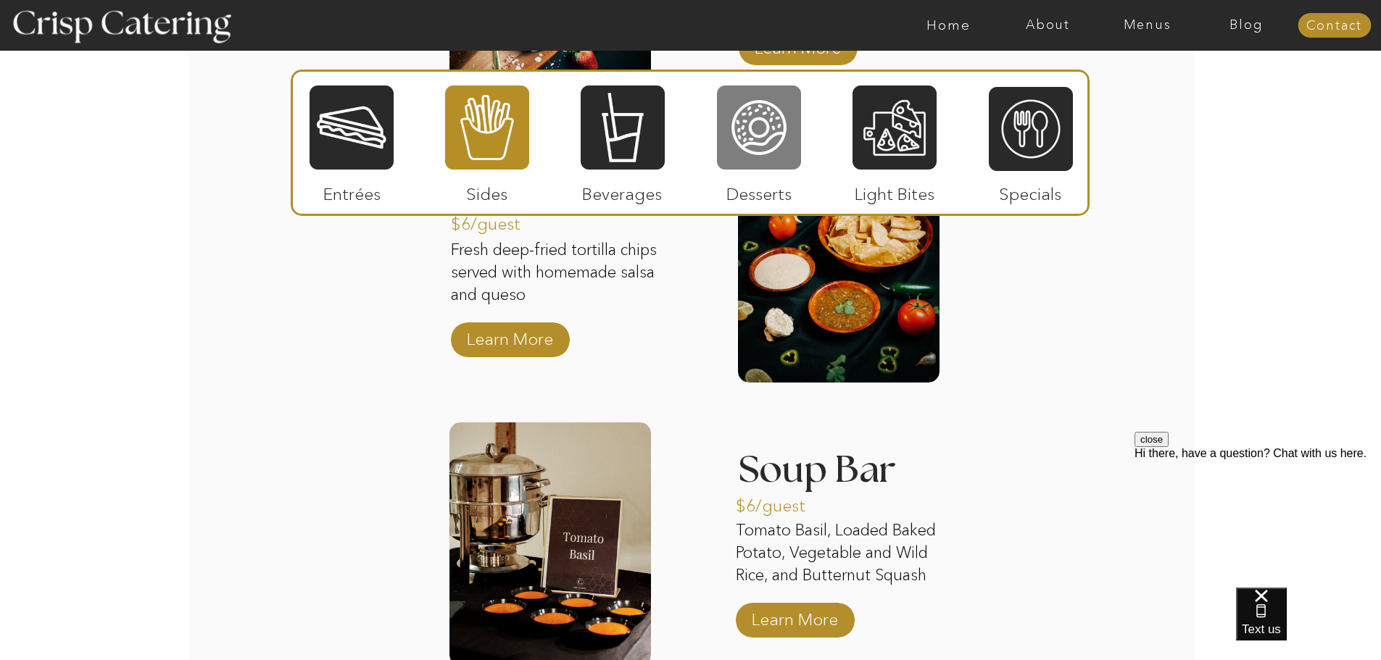
click at [737, 155] on div at bounding box center [759, 127] width 84 height 87
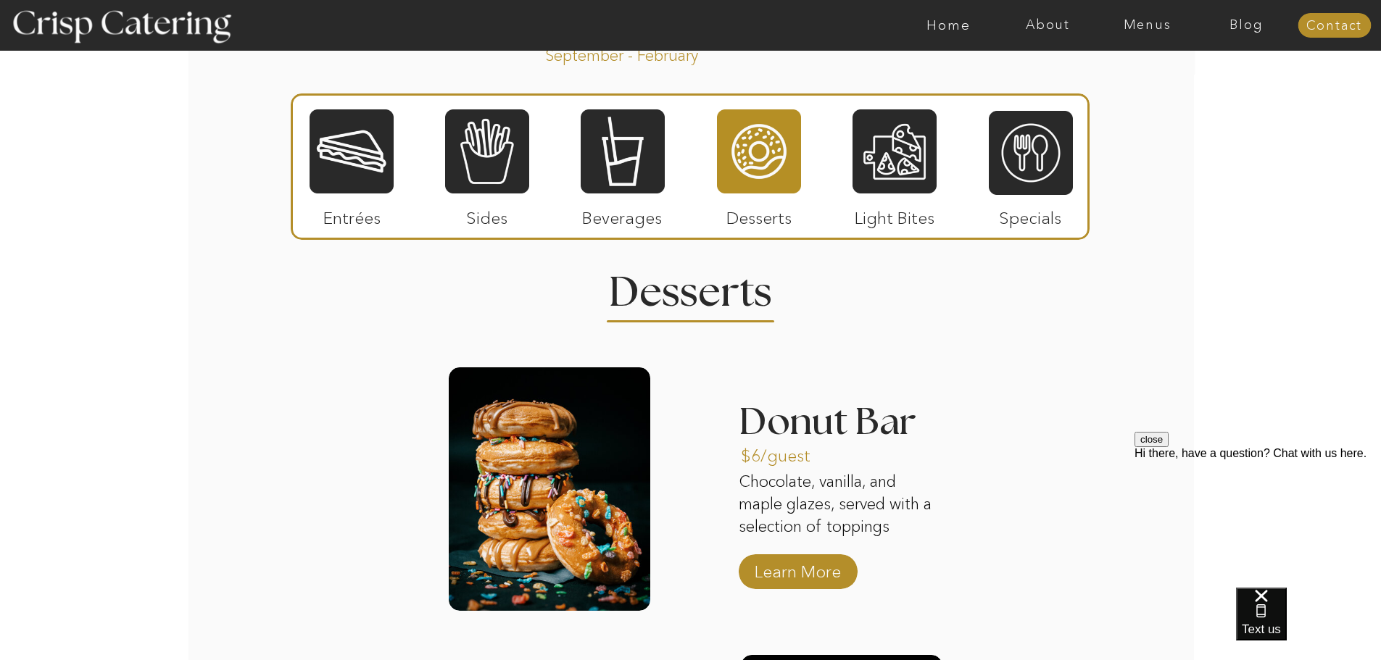
scroll to position [1660, 0]
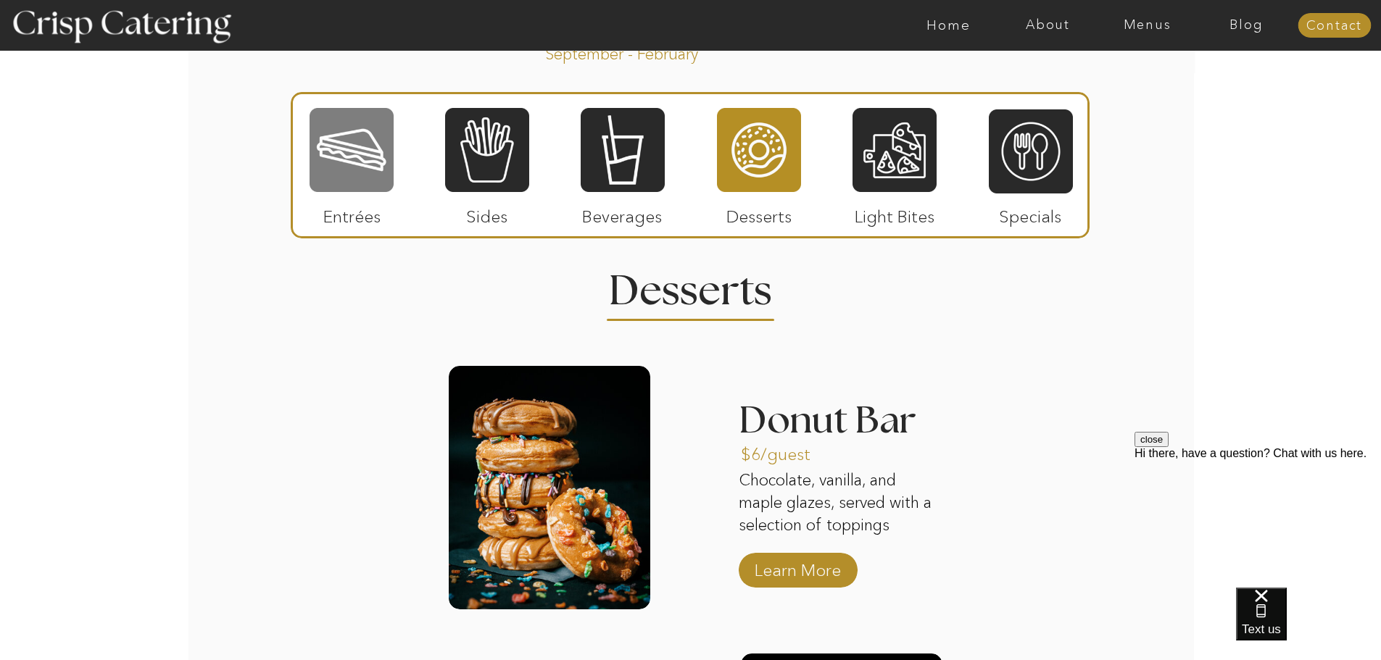
click at [359, 157] on div at bounding box center [351, 150] width 84 height 87
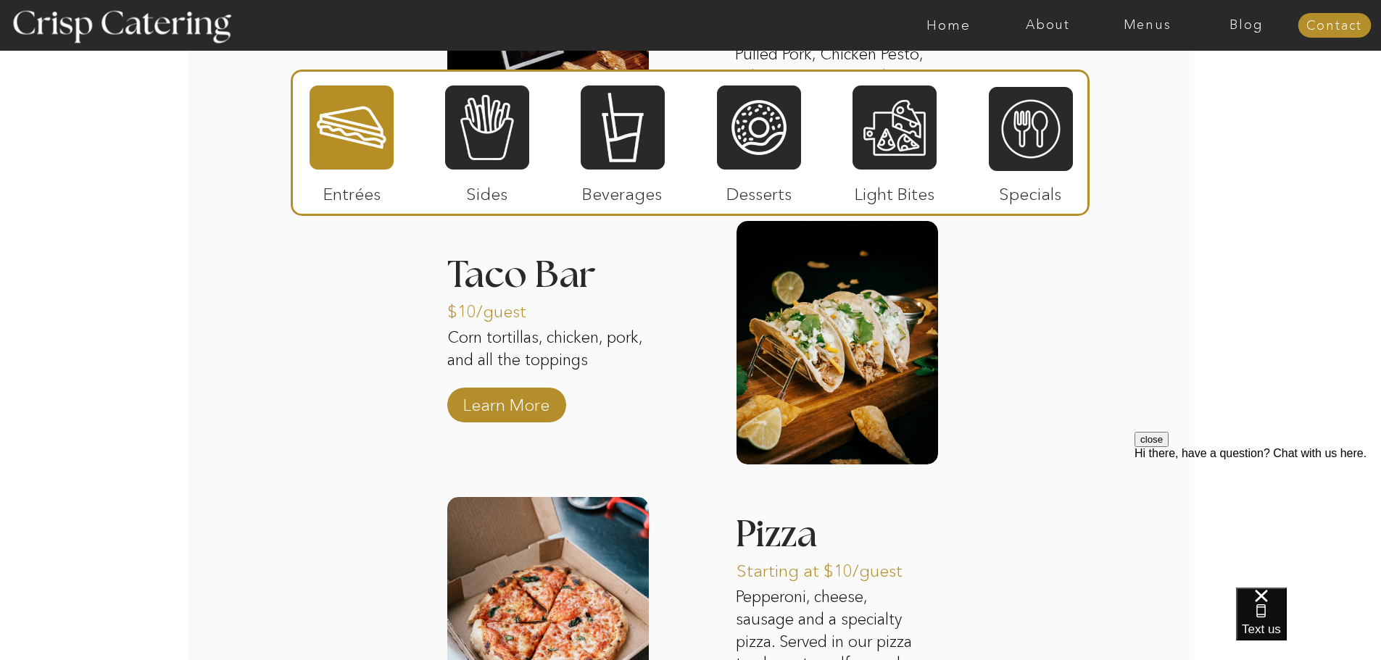
scroll to position [2066, 0]
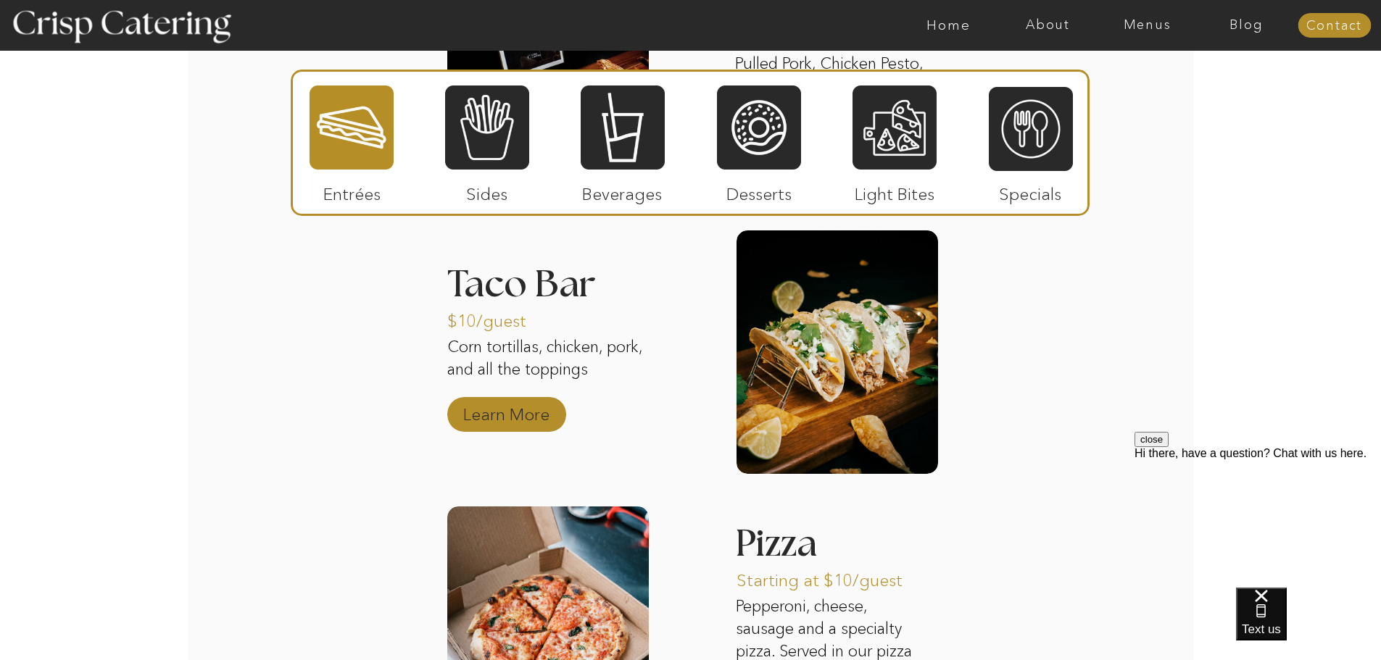
click at [515, 423] on p "Learn More" at bounding box center [506, 411] width 96 height 42
click at [799, 151] on div at bounding box center [759, 127] width 84 height 87
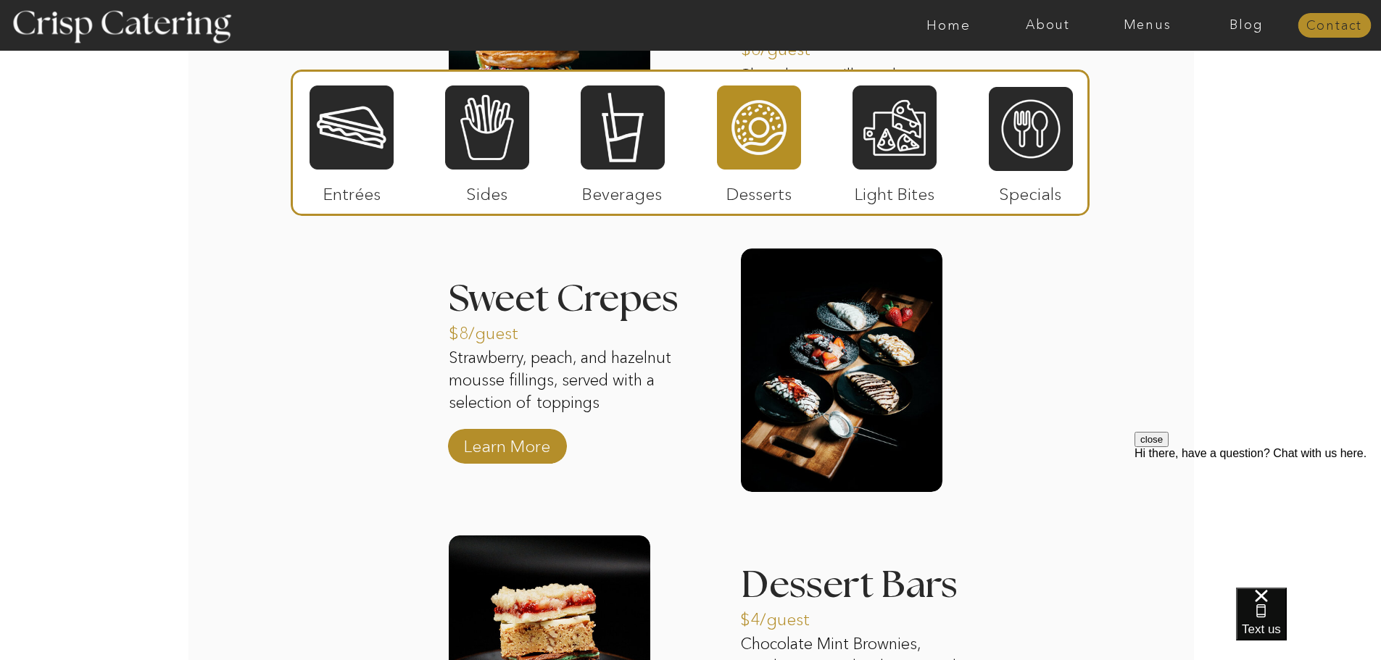
click at [1326, 29] on nav "Contact" at bounding box center [1333, 26] width 73 height 14
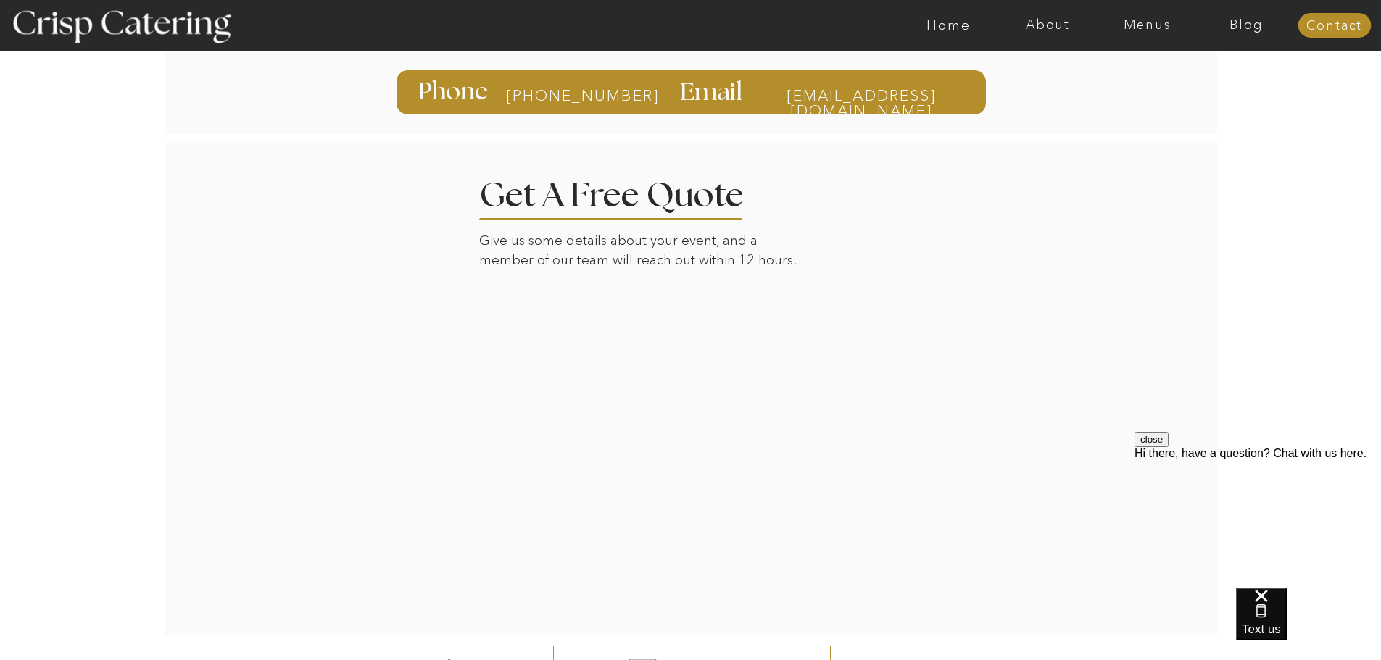
scroll to position [237, 0]
click at [941, 218] on div at bounding box center [691, 388] width 1010 height 494
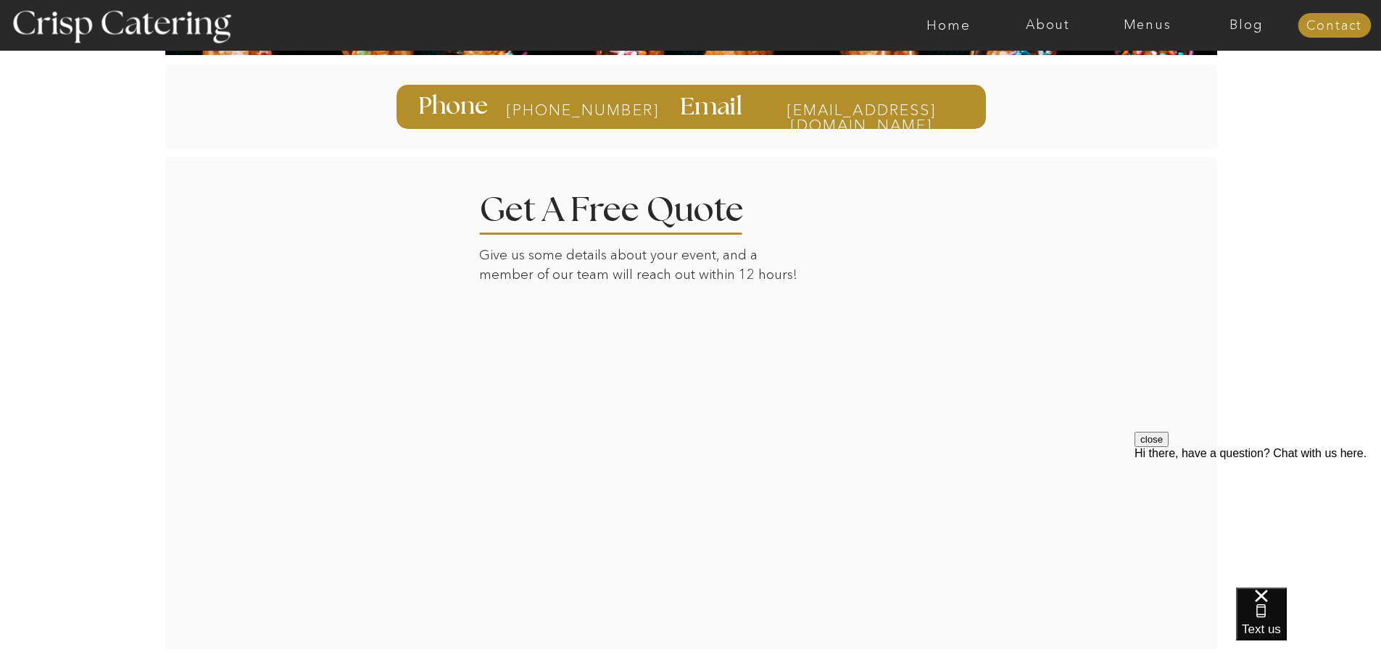
scroll to position [222, 0]
